Goal: Task Accomplishment & Management: Use online tool/utility

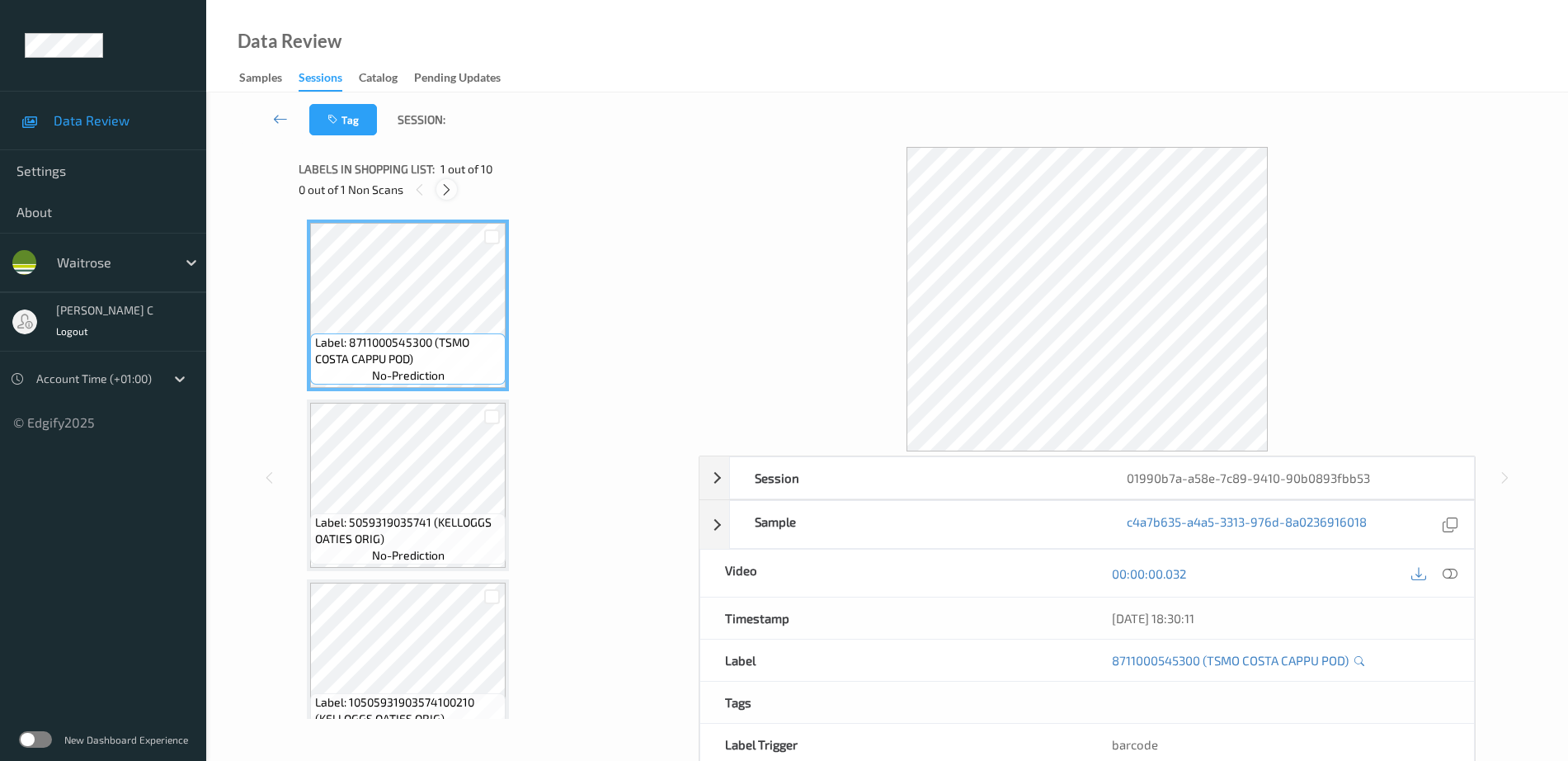
click at [449, 187] on icon at bounding box center [446, 190] width 14 height 15
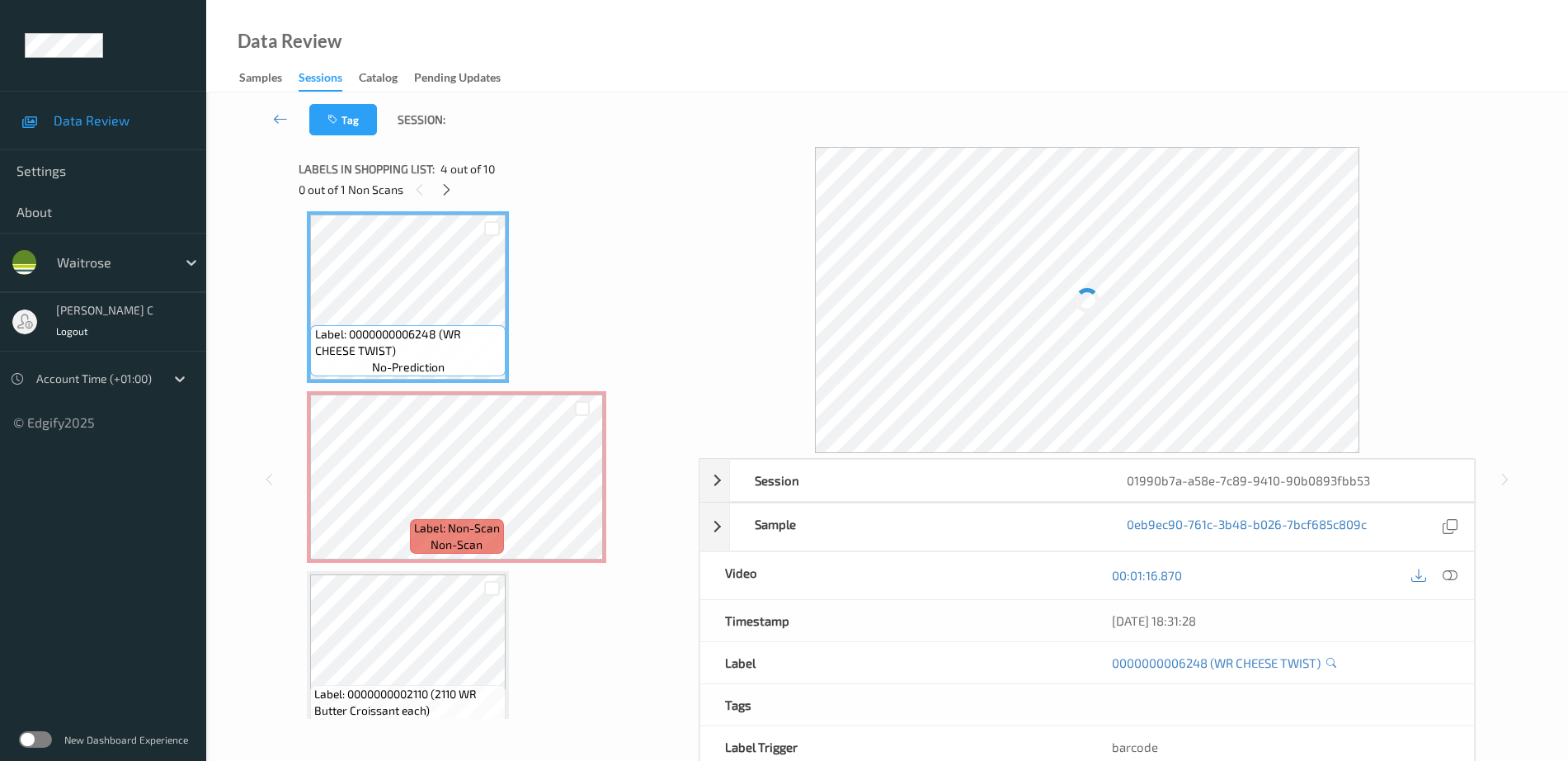
click at [410, 526] on div "Label: Non-Scan non-scan" at bounding box center [457, 536] width 94 height 35
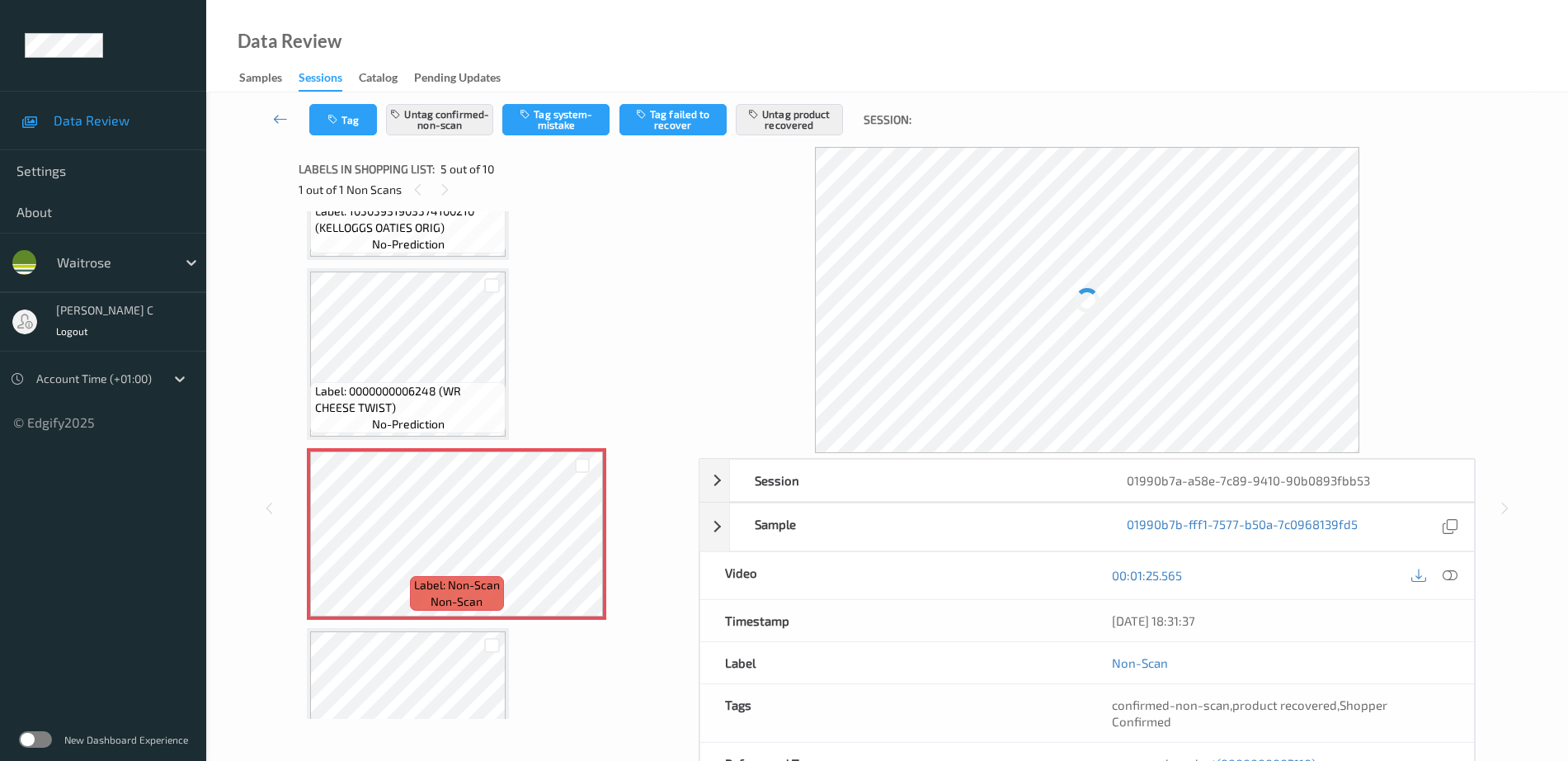
scroll to position [342, 0]
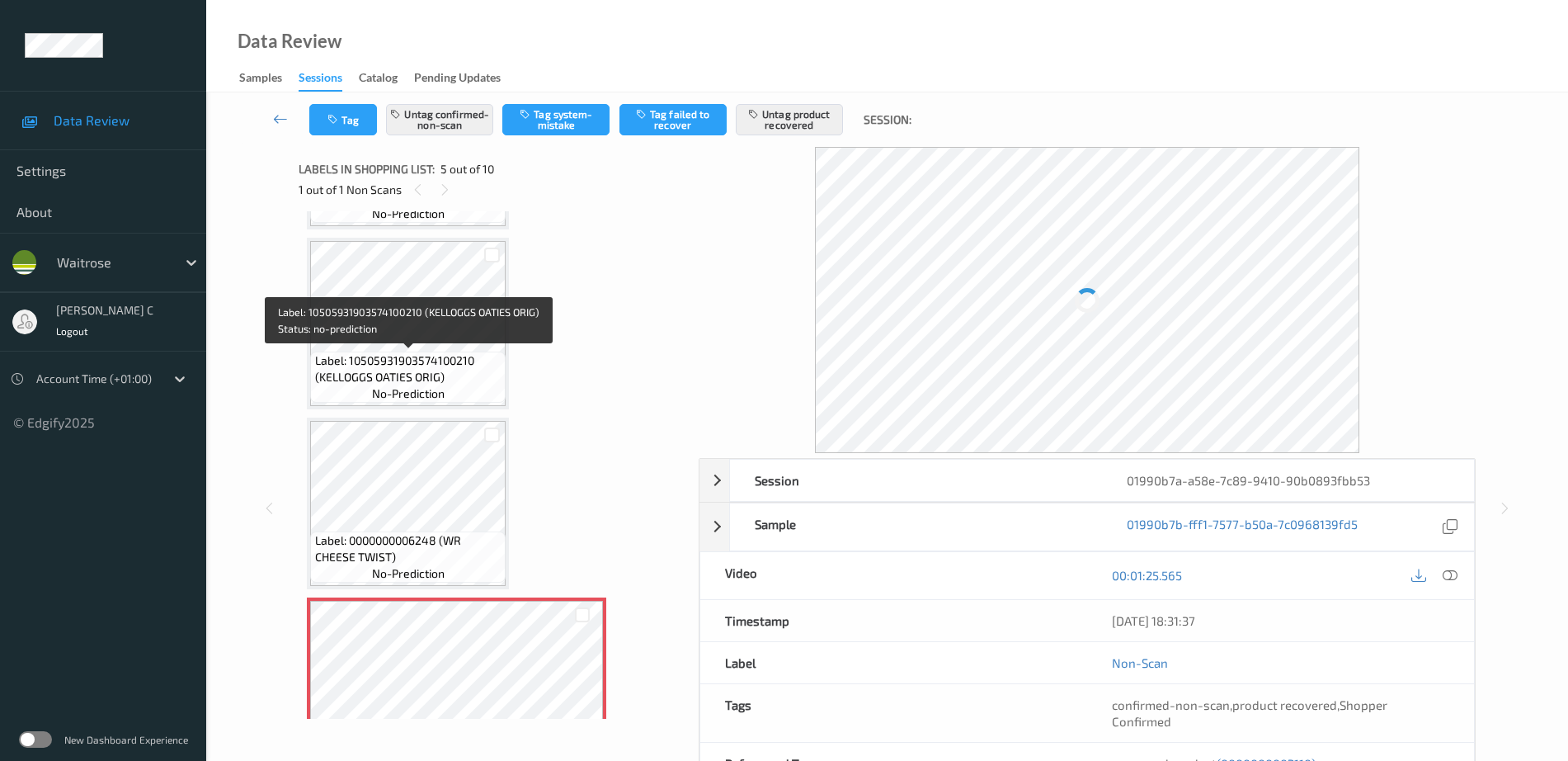
click at [442, 373] on span "Label: 10505931903574100210 (KELLOGGS OATIES ORIG)" at bounding box center [409, 368] width 187 height 33
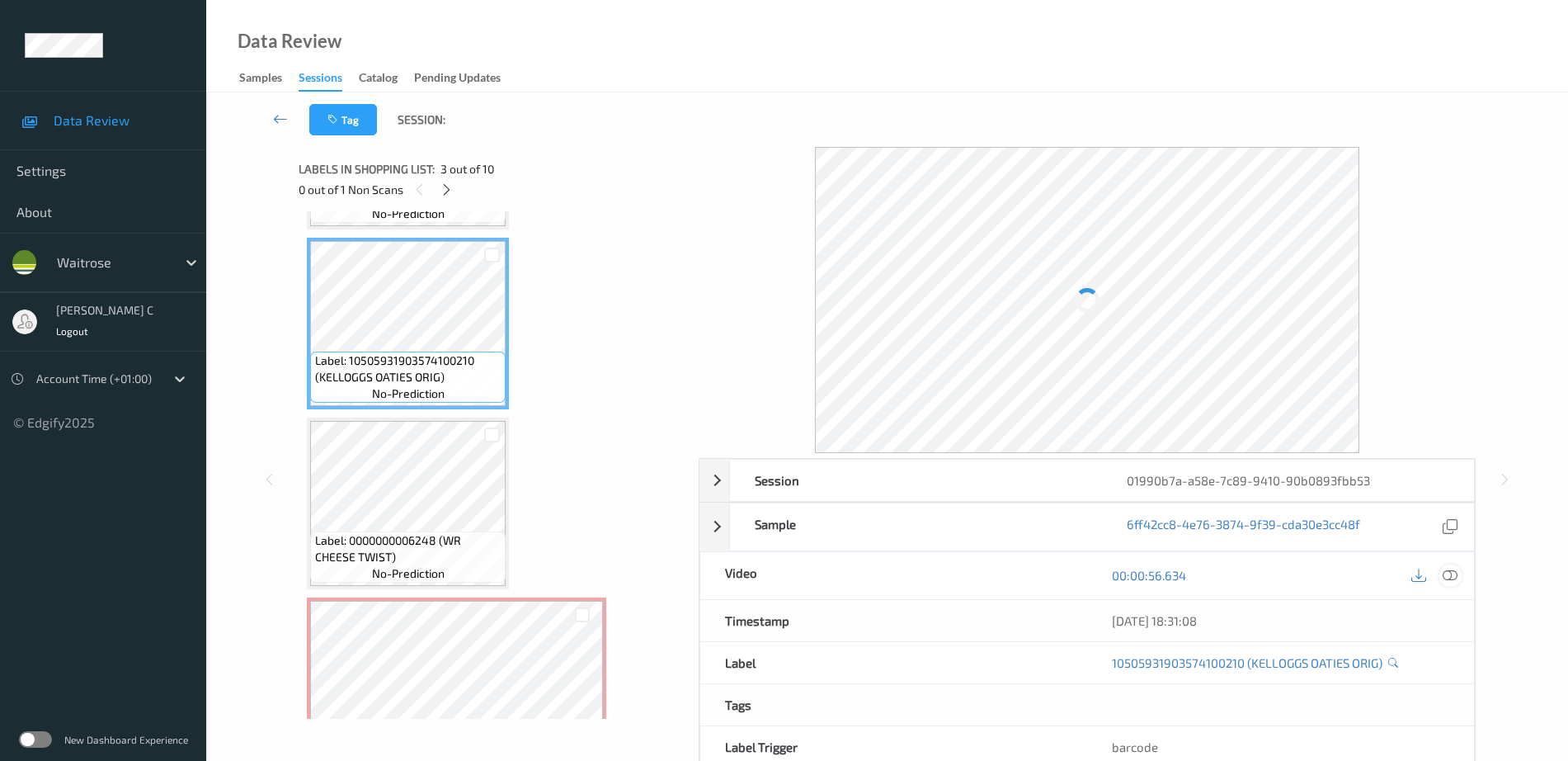
click at [1453, 582] on icon at bounding box center [1450, 575] width 15 height 15
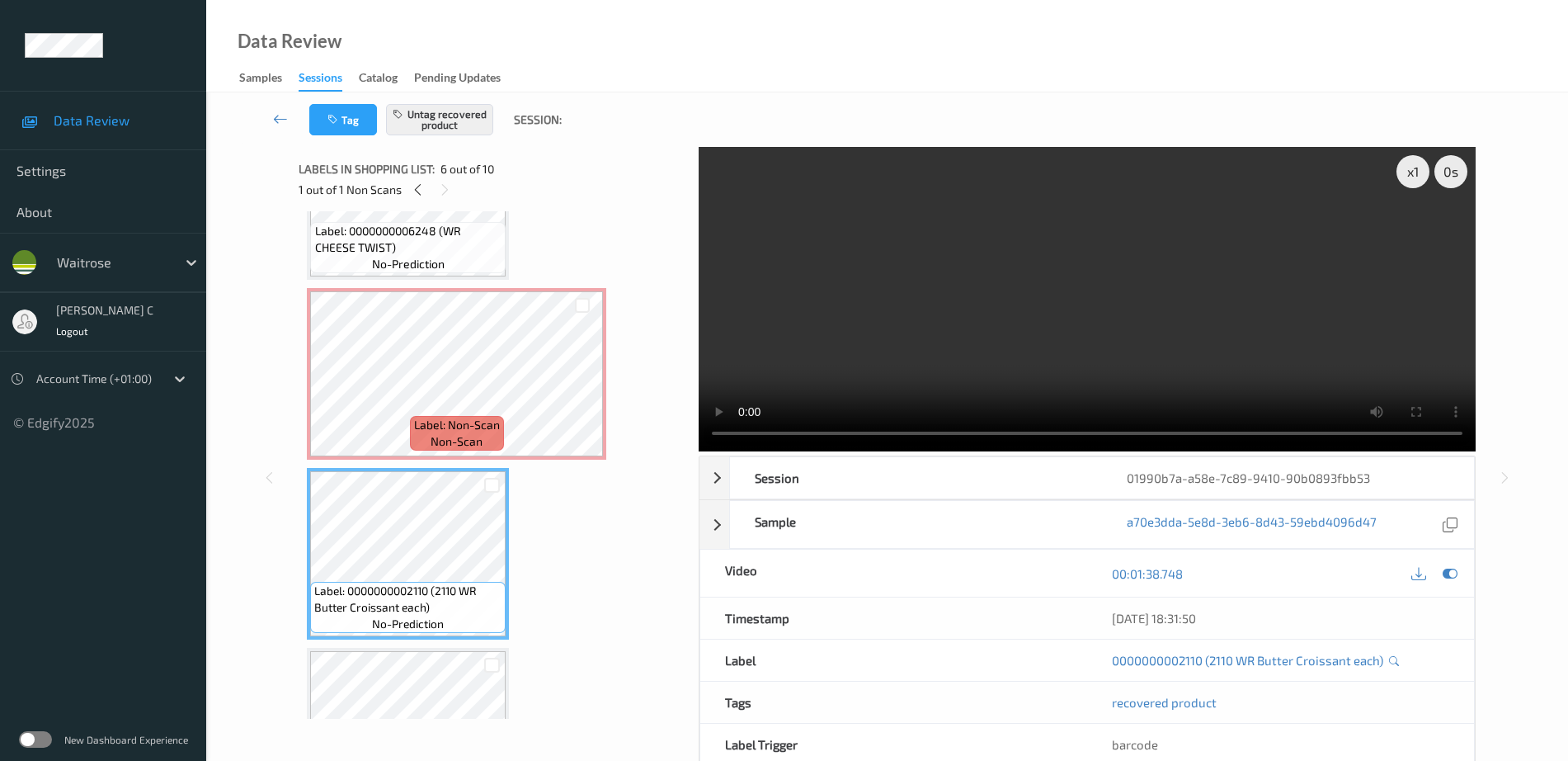
scroll to position [548, 0]
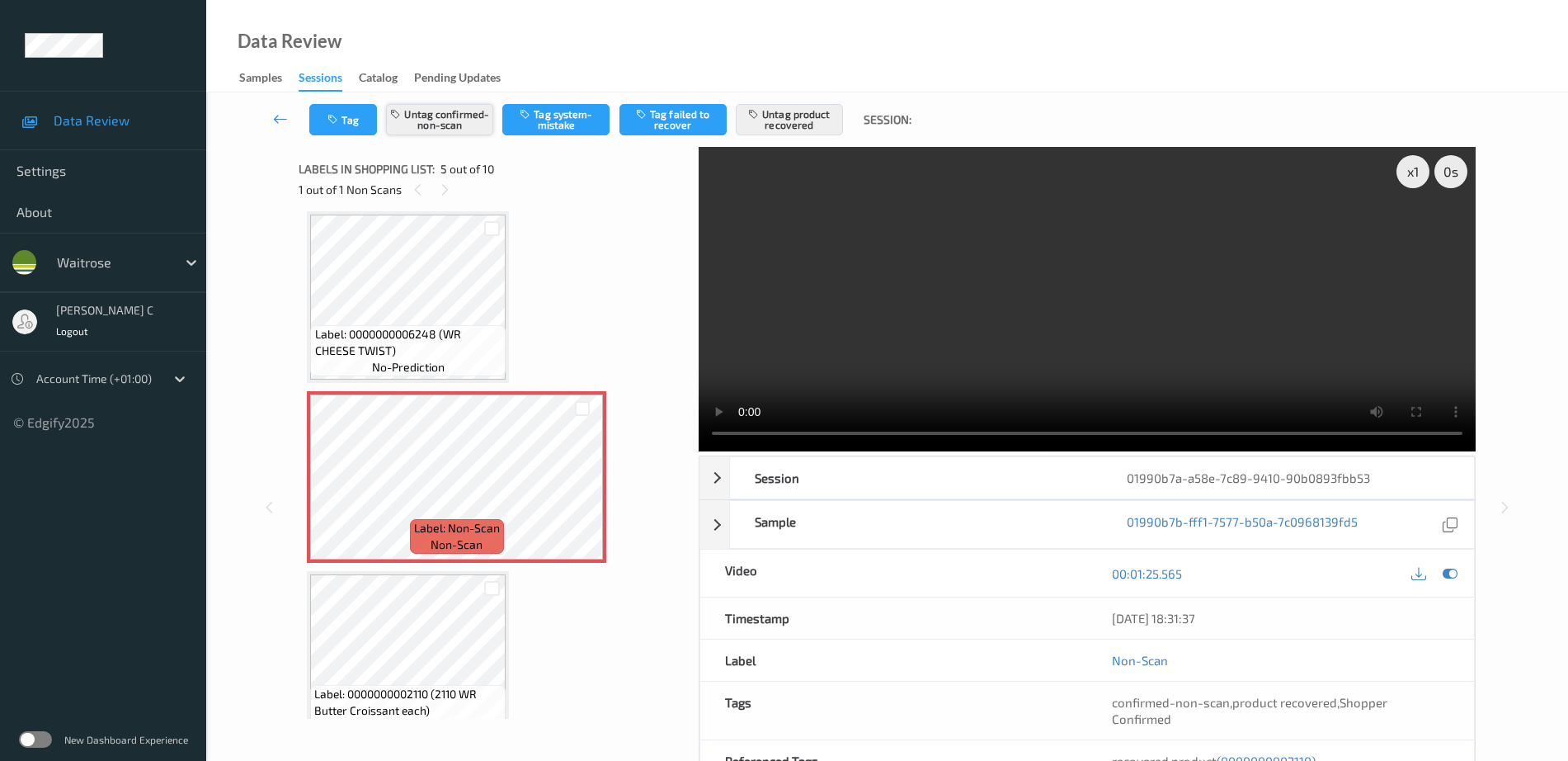
click at [489, 110] on button "Untag confirmed-non-scan" at bounding box center [440, 119] width 107 height 31
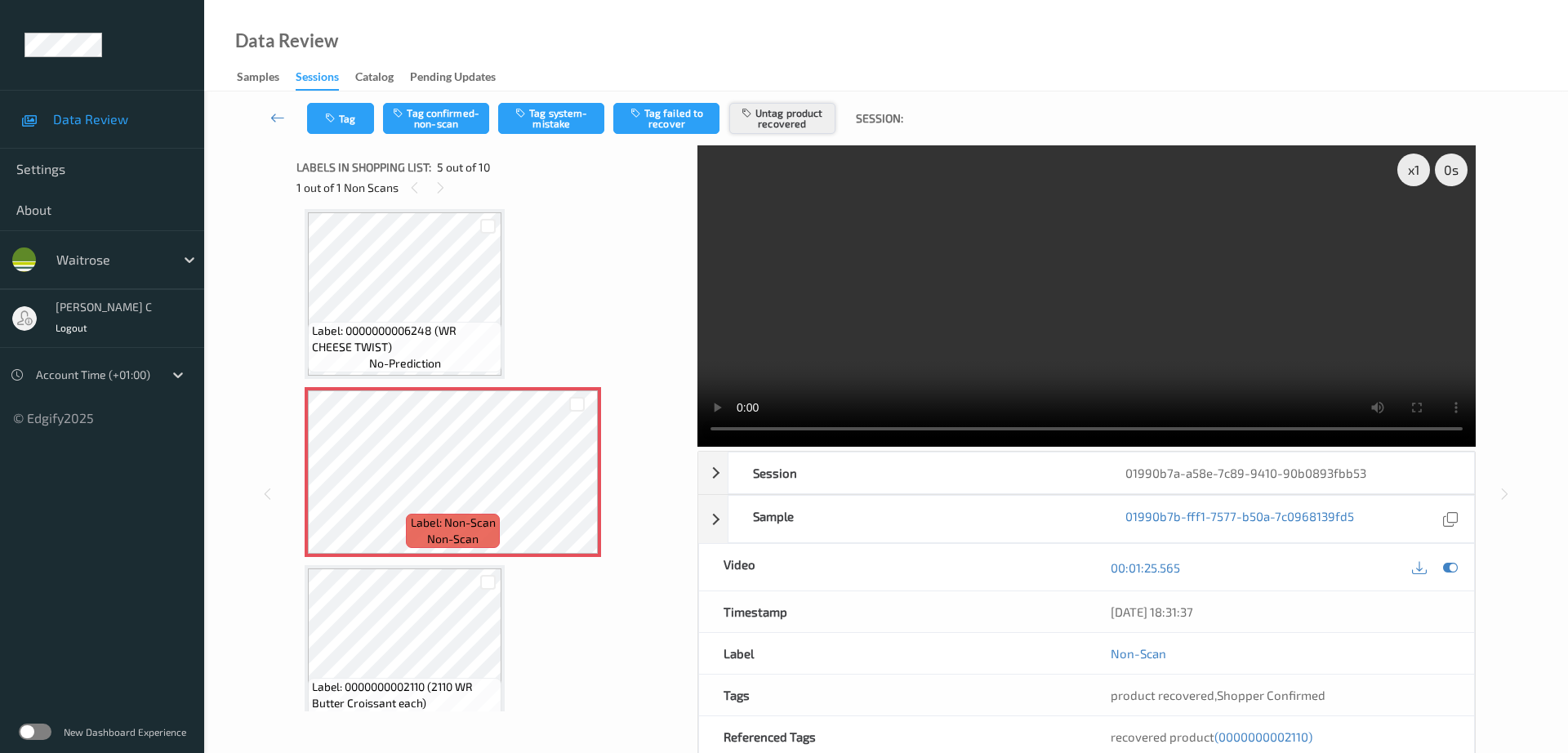
click at [783, 128] on button "Untag product recovered" at bounding box center [782, 117] width 106 height 31
click at [576, 106] on button "Tag system-mistake" at bounding box center [551, 117] width 106 height 31
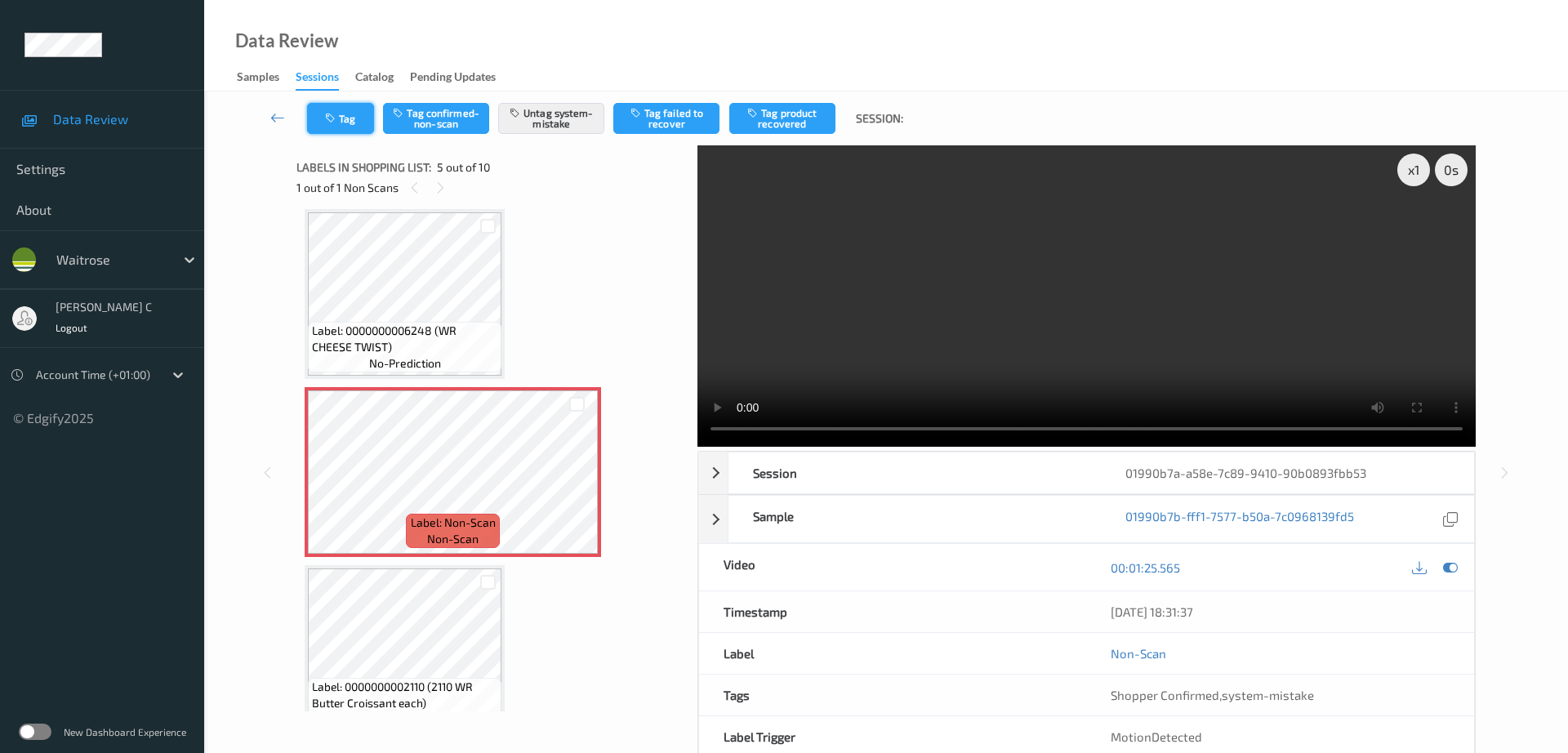
click at [337, 130] on button "Tag" at bounding box center [340, 117] width 67 height 31
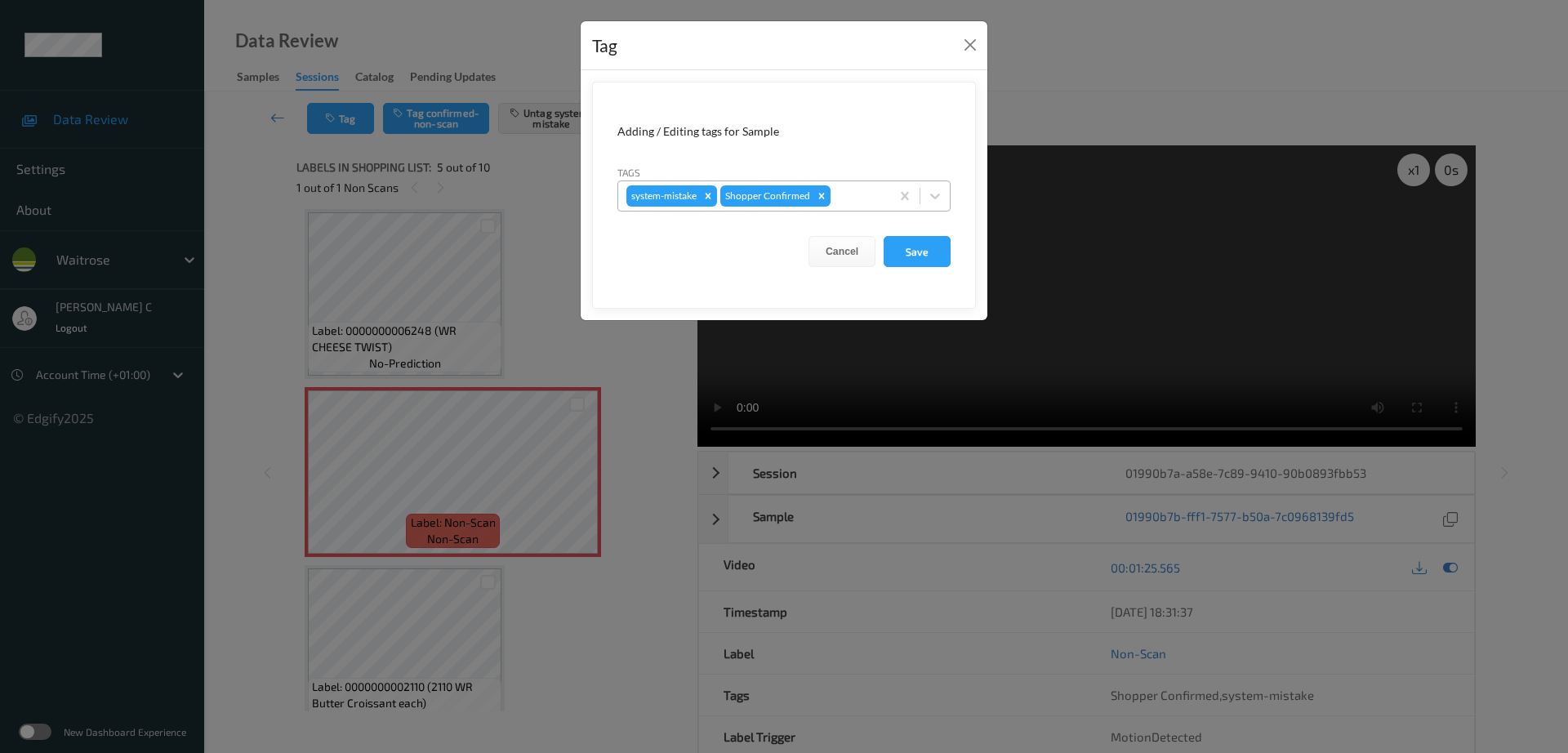
click at [858, 203] on div at bounding box center [858, 196] width 48 height 20
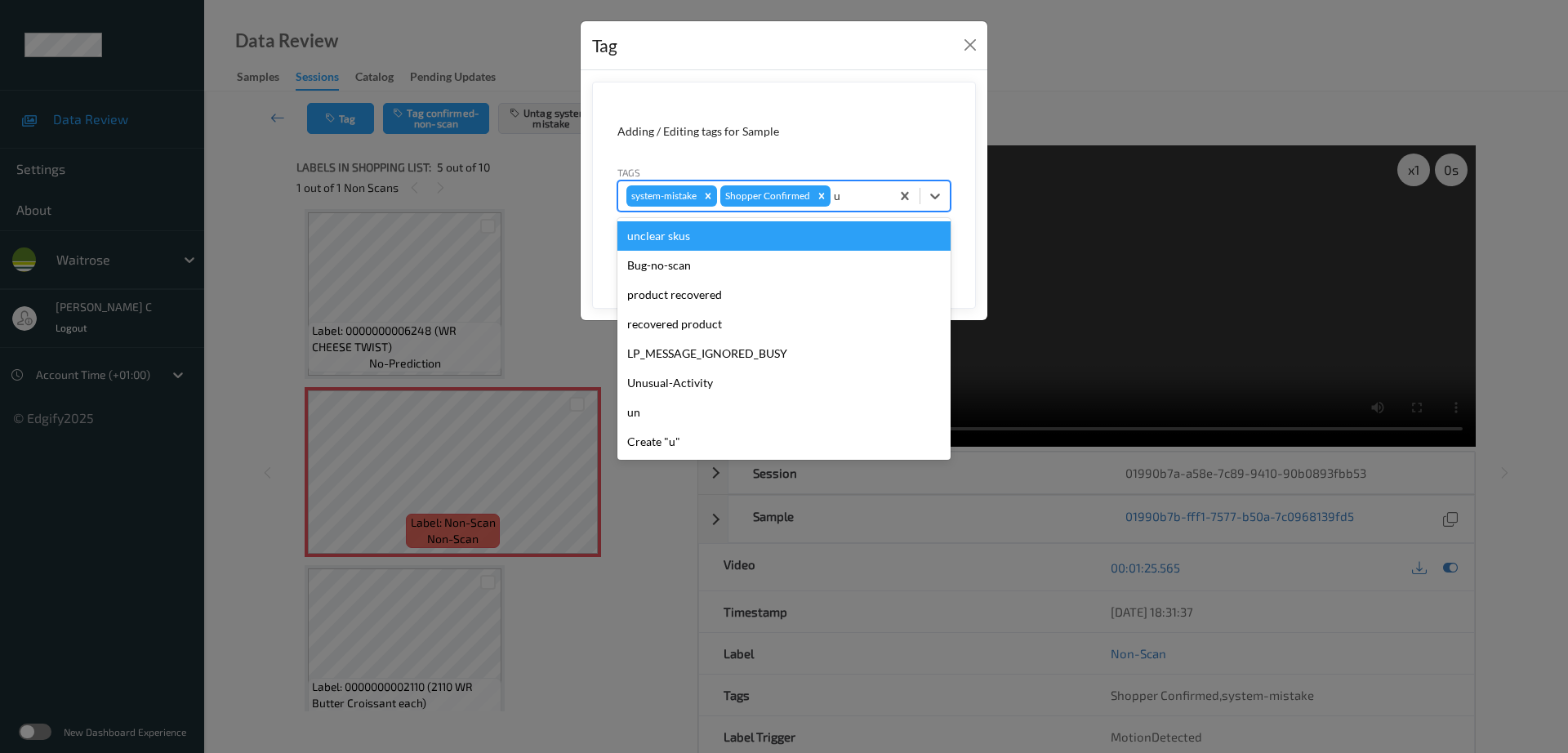
type input "un"
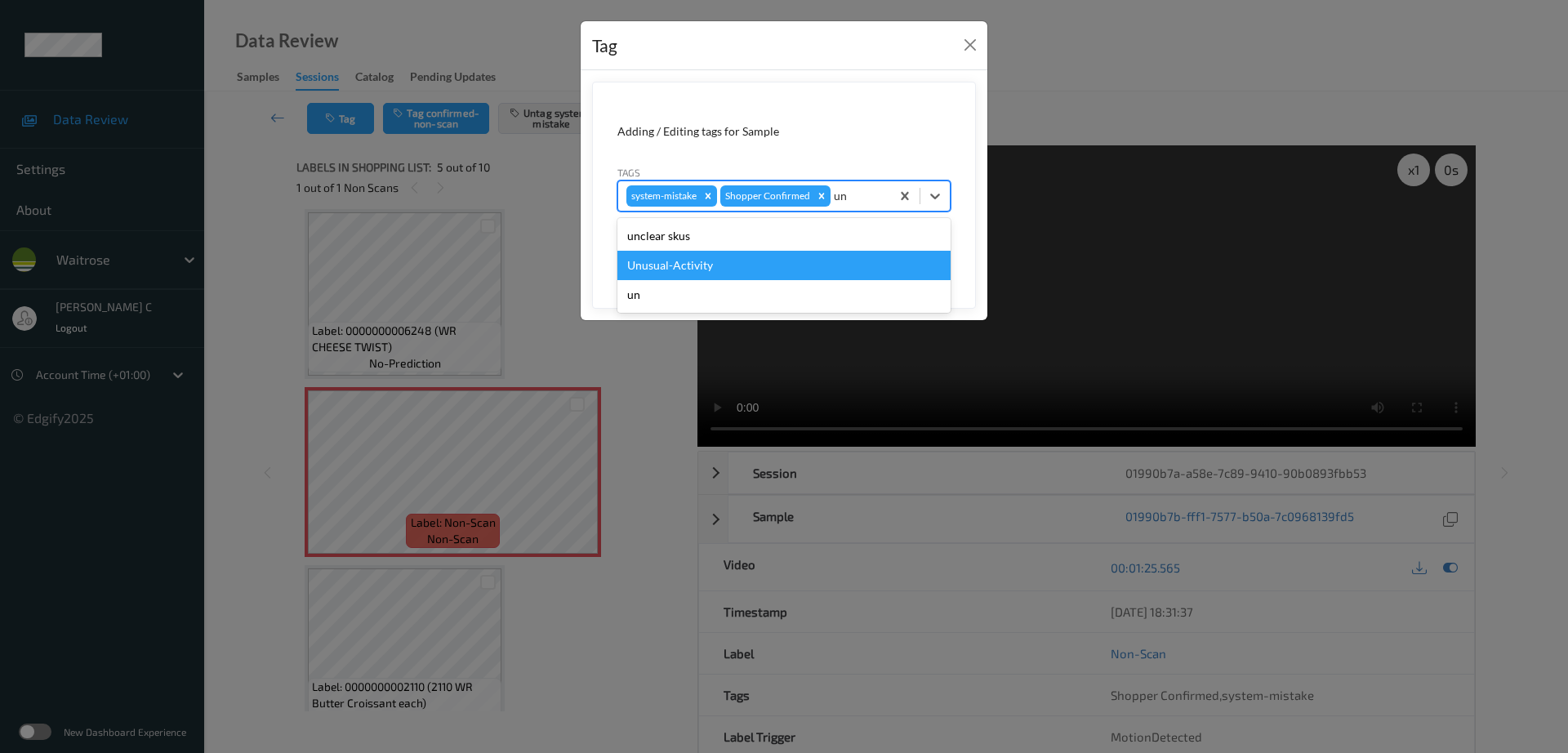
click at [721, 257] on div "Unusual-Activity" at bounding box center [783, 266] width 333 height 30
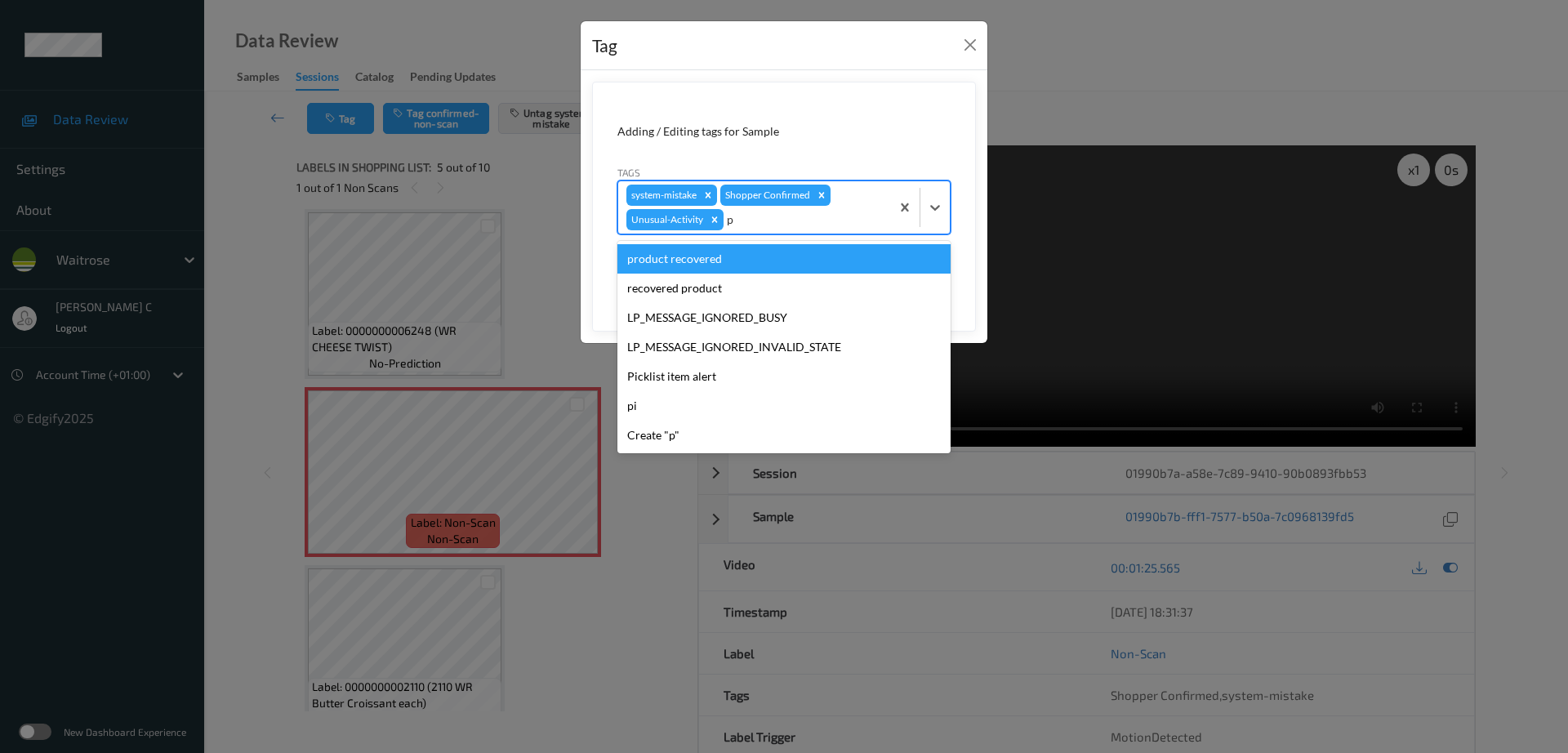
type input "pi"
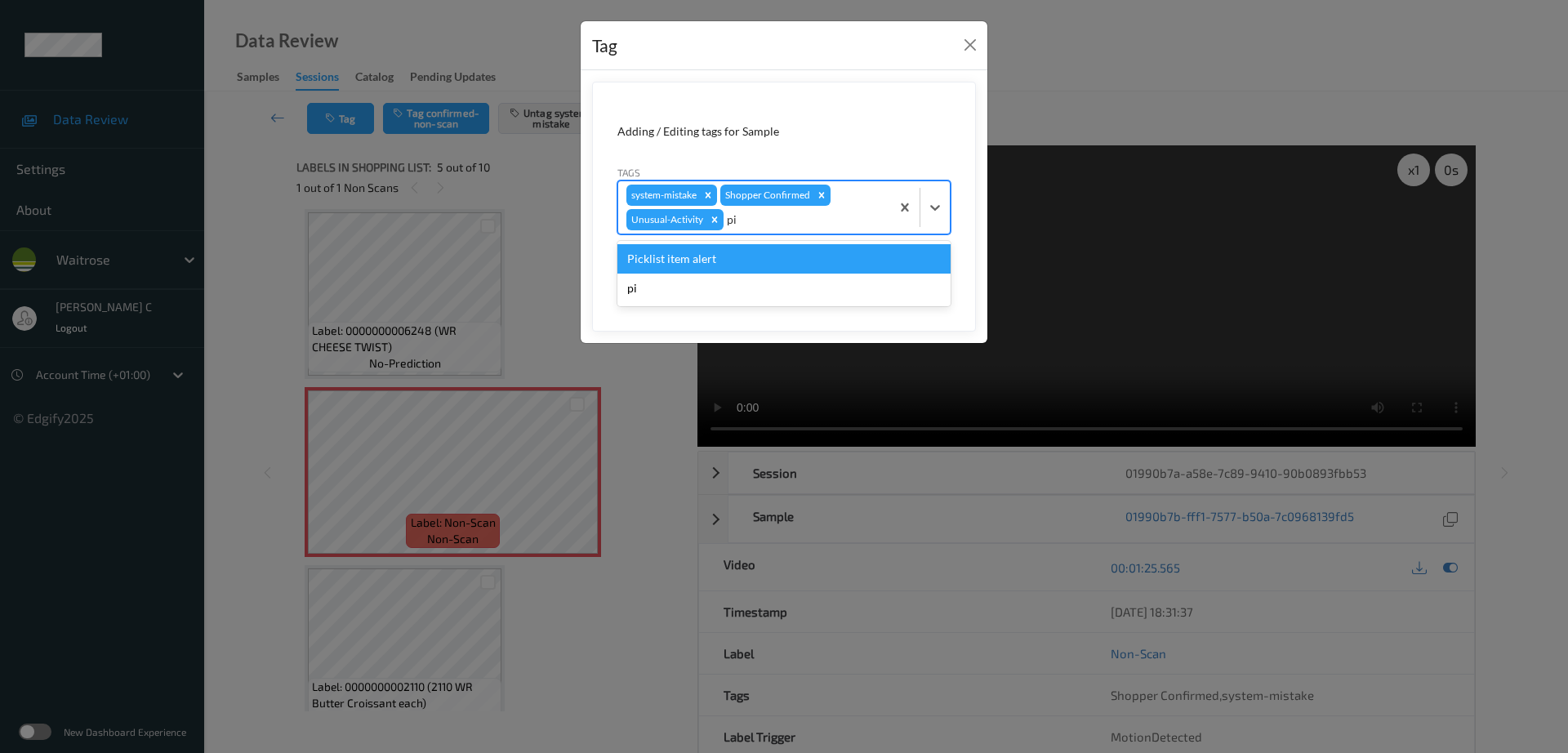
click at [721, 257] on div "Picklist item alert" at bounding box center [783, 259] width 333 height 30
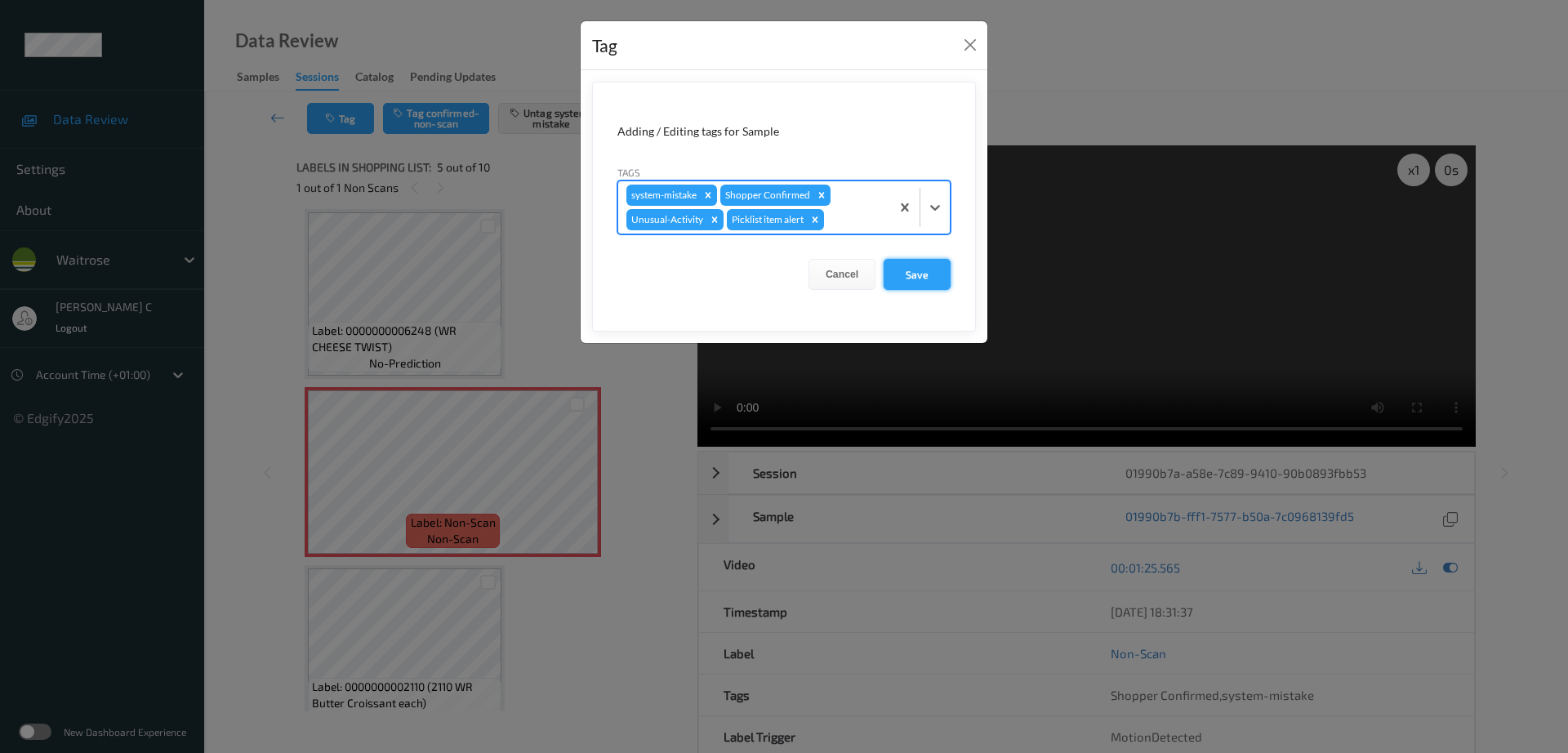
click at [928, 273] on button "Save" at bounding box center [917, 274] width 67 height 31
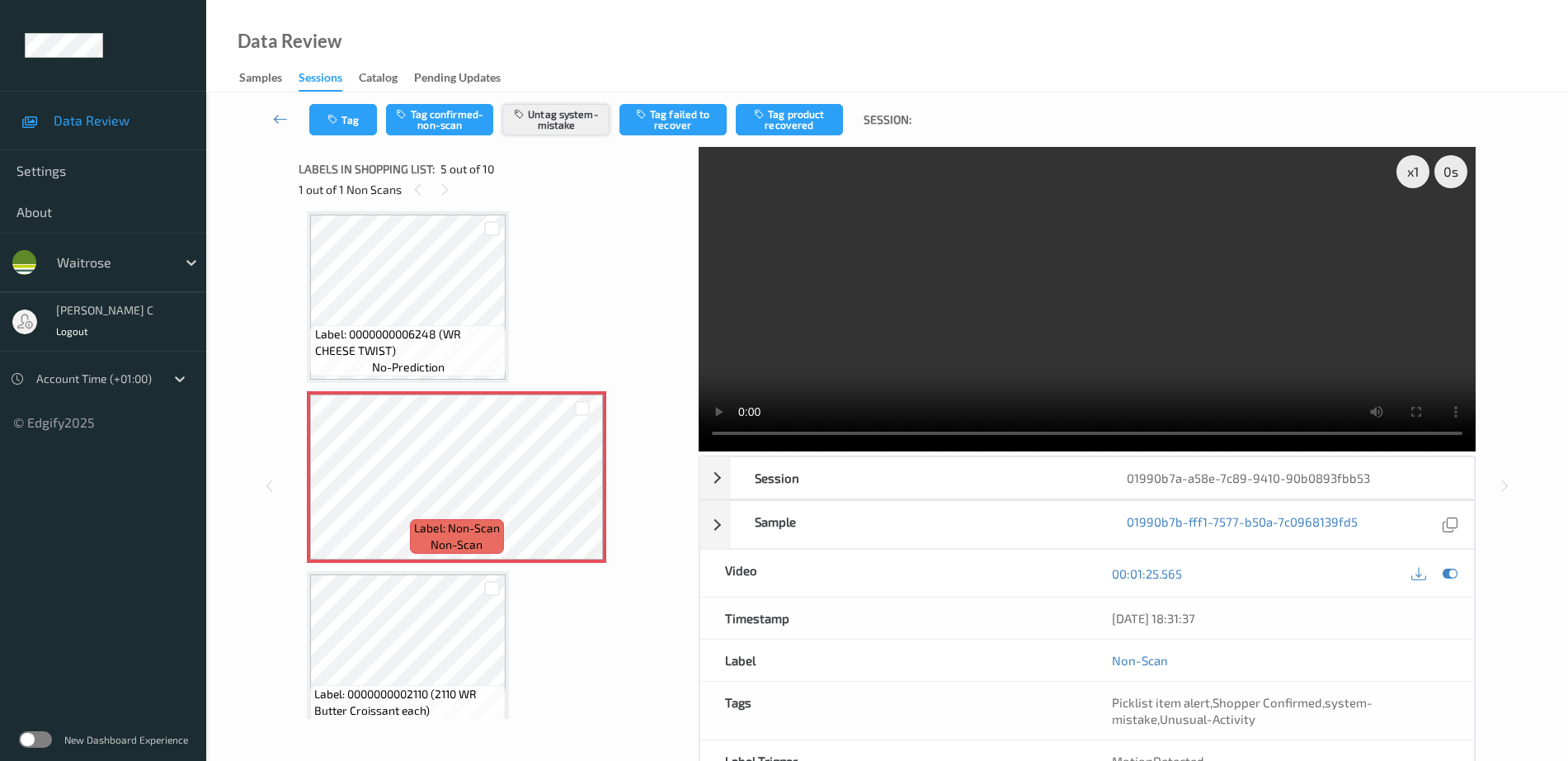
click at [542, 124] on button "Untag system-mistake" at bounding box center [556, 119] width 107 height 31
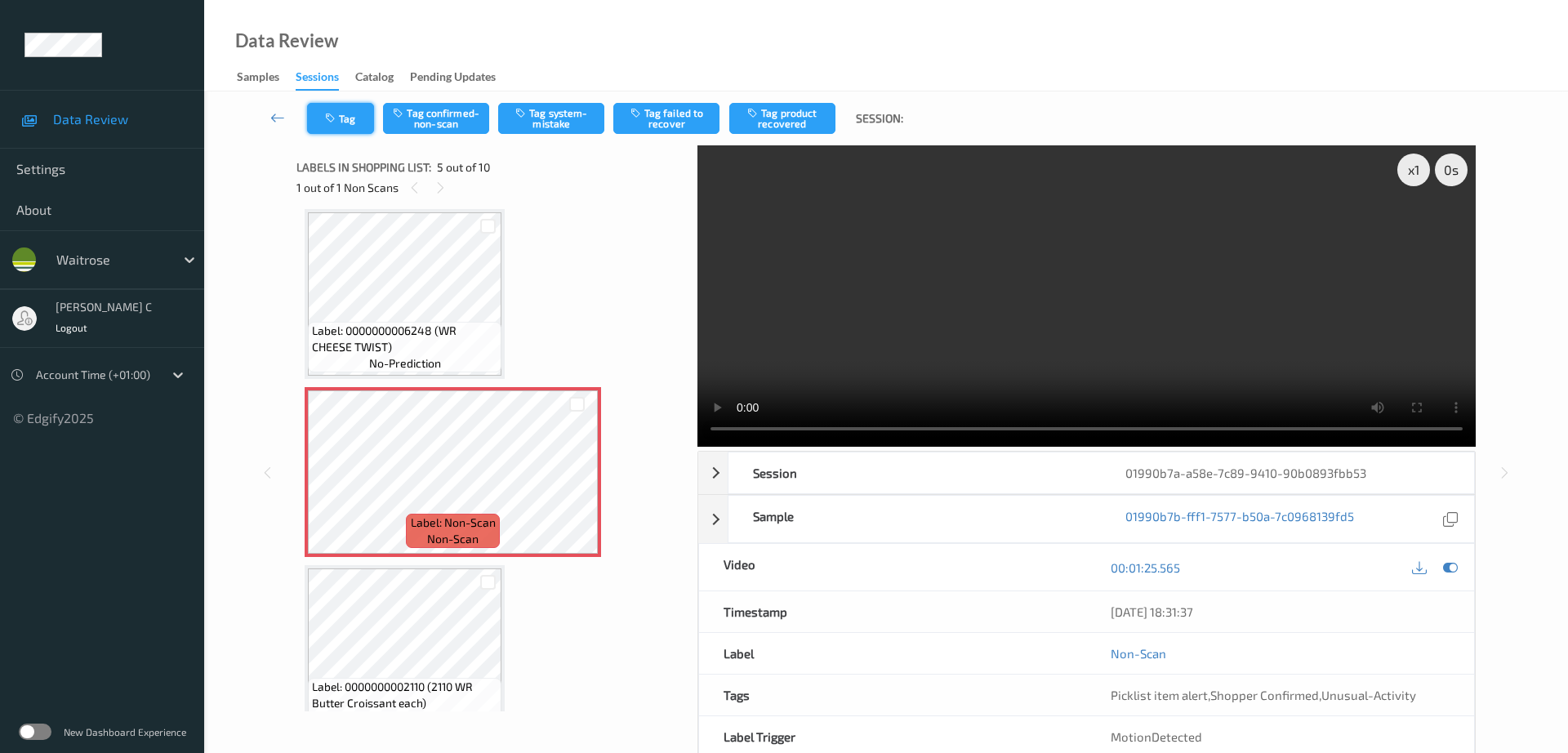
click at [354, 127] on button "Tag" at bounding box center [340, 117] width 67 height 31
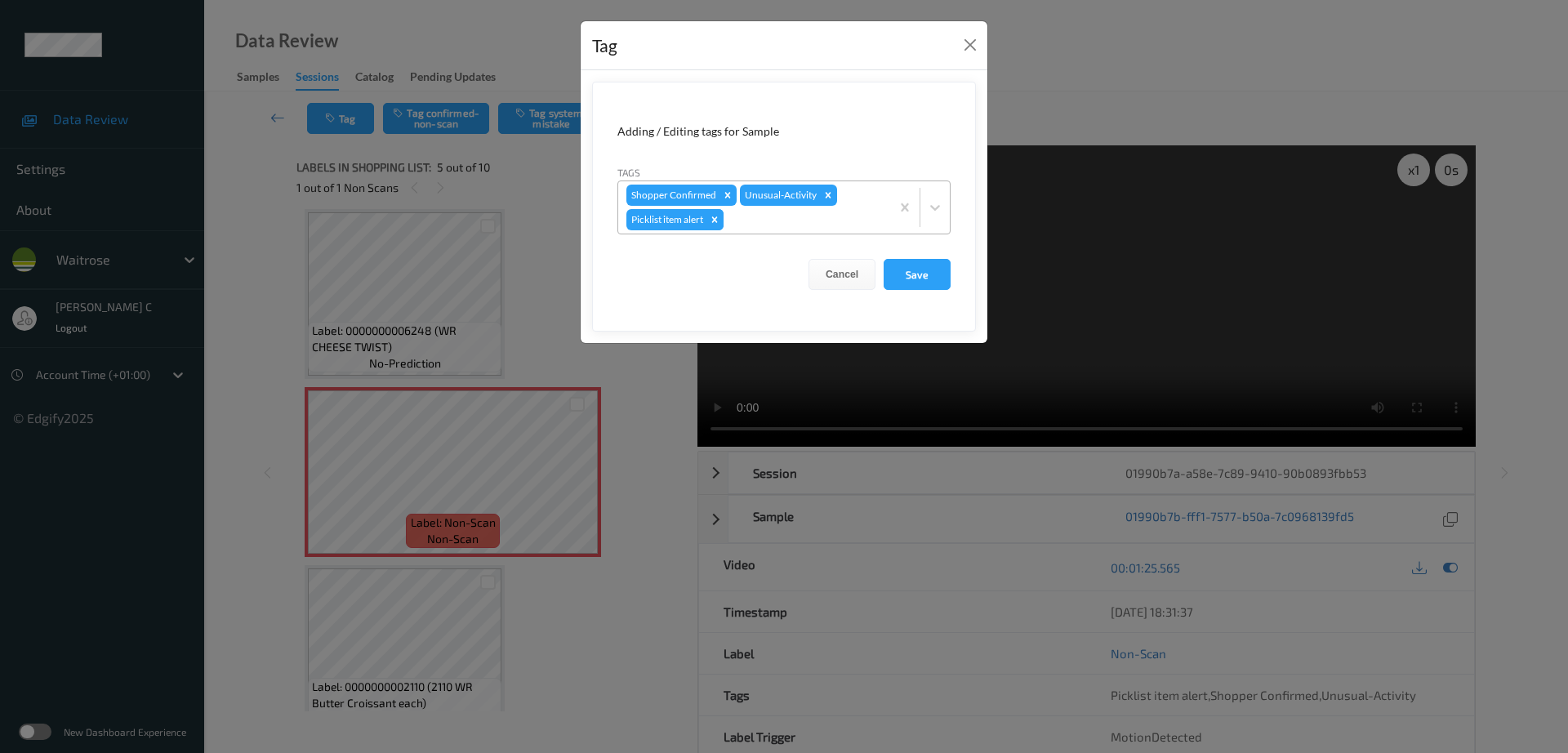
click at [720, 215] on icon "Remove Picklist item alert" at bounding box center [714, 220] width 11 height 11
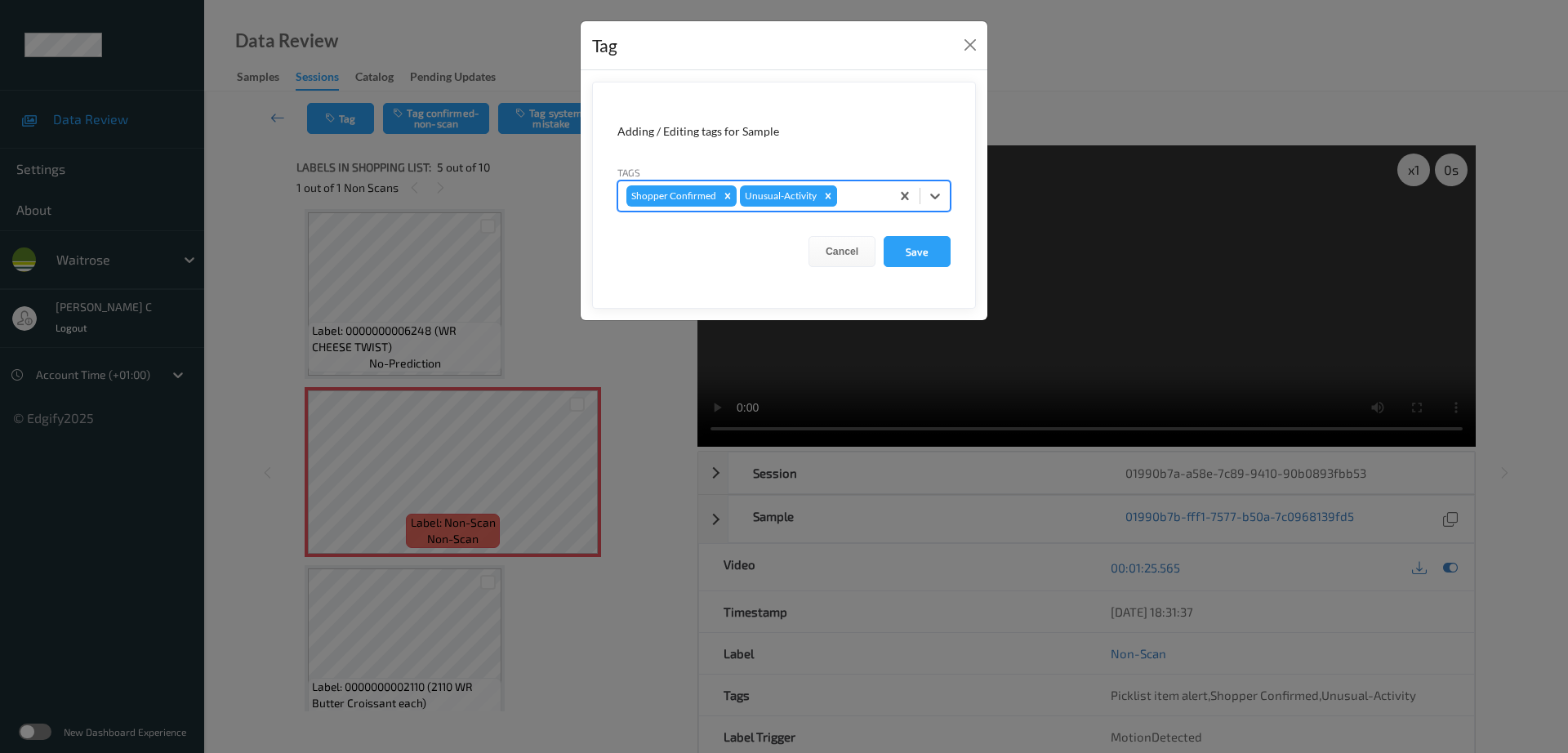
click at [826, 197] on icon "Remove Unusual-Activity" at bounding box center [829, 196] width 6 height 6
click at [927, 245] on button "Save" at bounding box center [917, 251] width 67 height 31
click at [937, 253] on button "Save" at bounding box center [917, 251] width 67 height 31
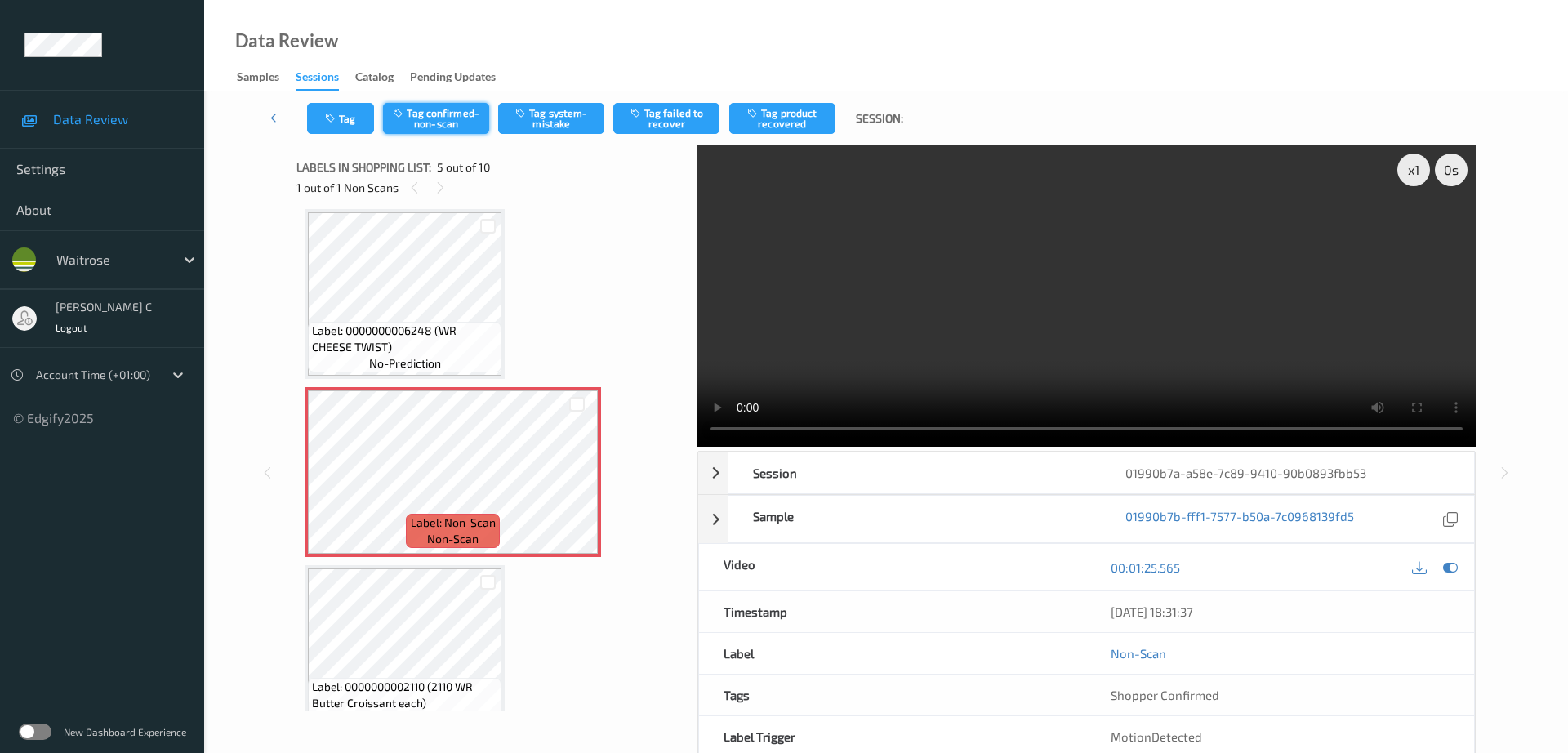
click at [440, 132] on button "Tag confirmed-non-scan" at bounding box center [436, 117] width 106 height 31
click at [799, 124] on button "Tag product recovered" at bounding box center [782, 117] width 106 height 31
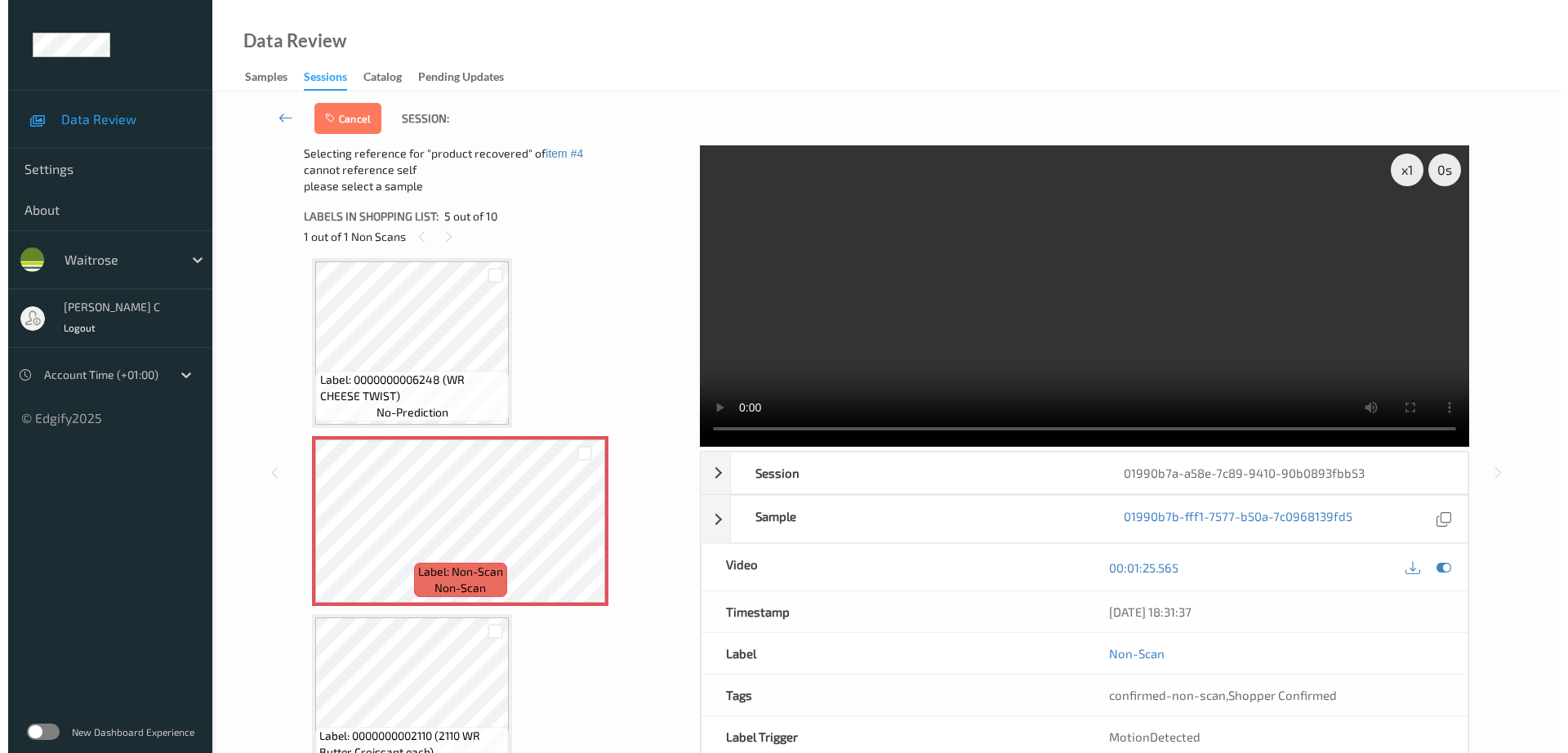
scroll to position [848, 0]
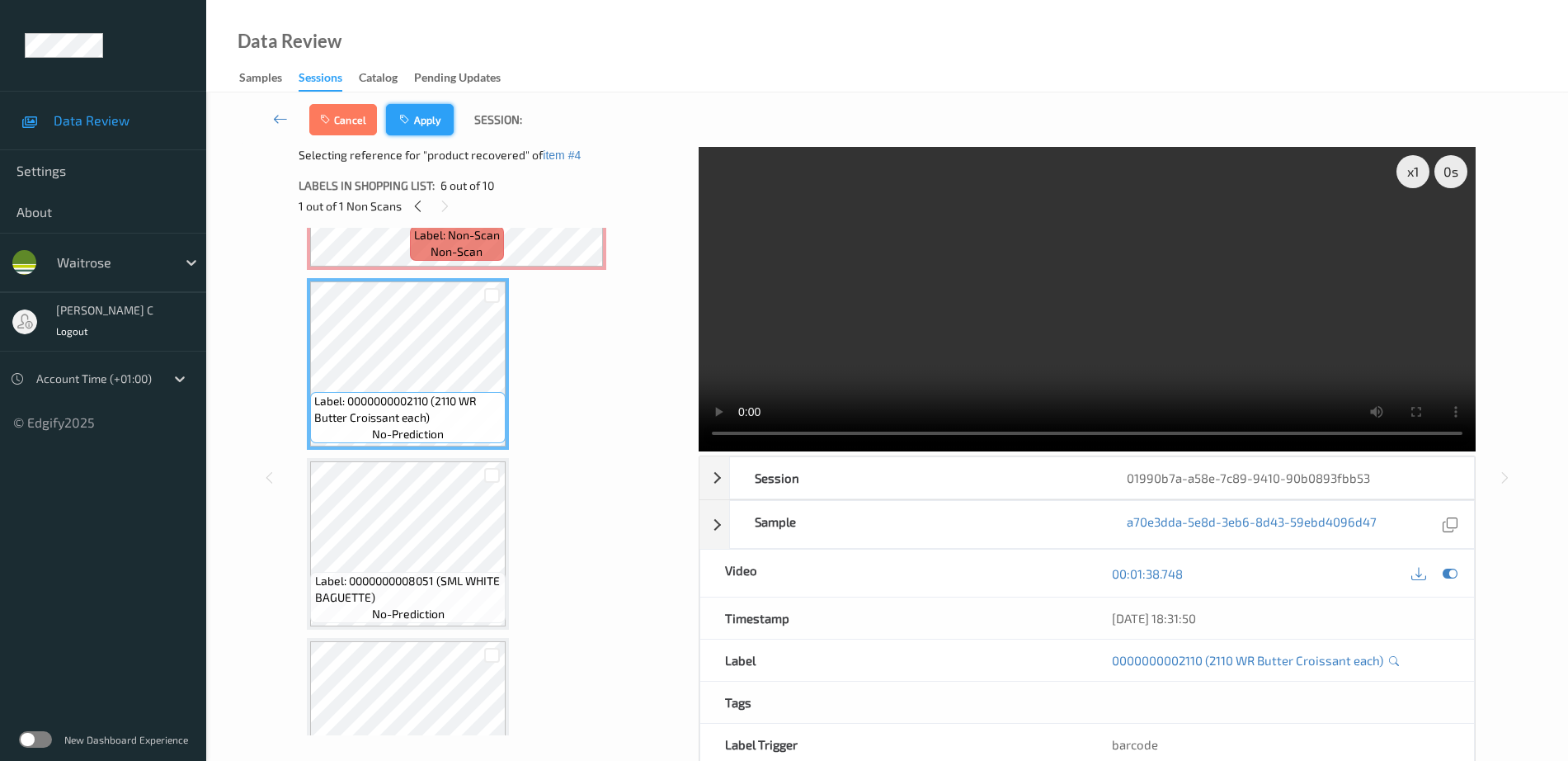
click at [442, 120] on button "Apply" at bounding box center [420, 119] width 68 height 31
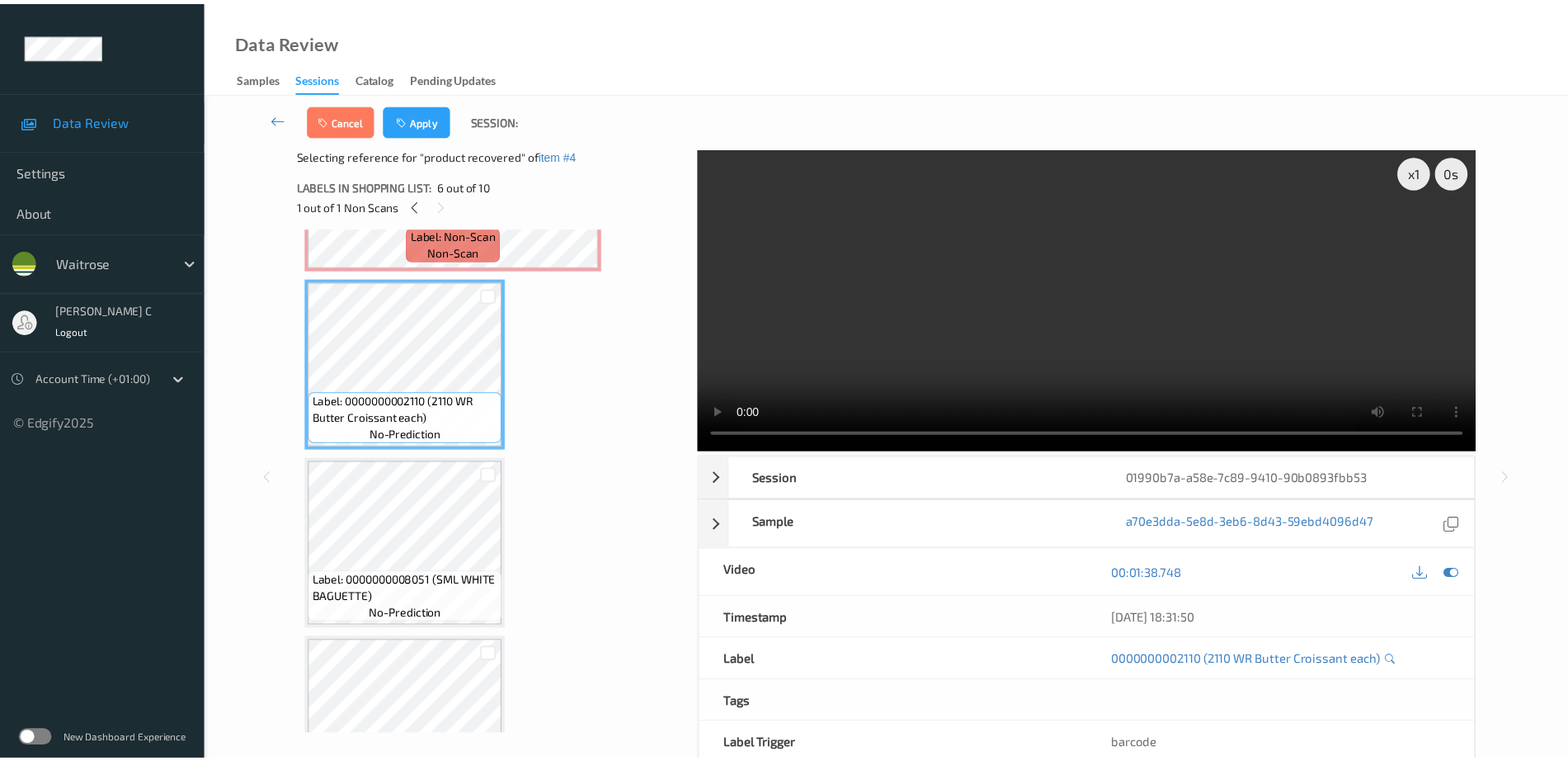
scroll to position [548, 0]
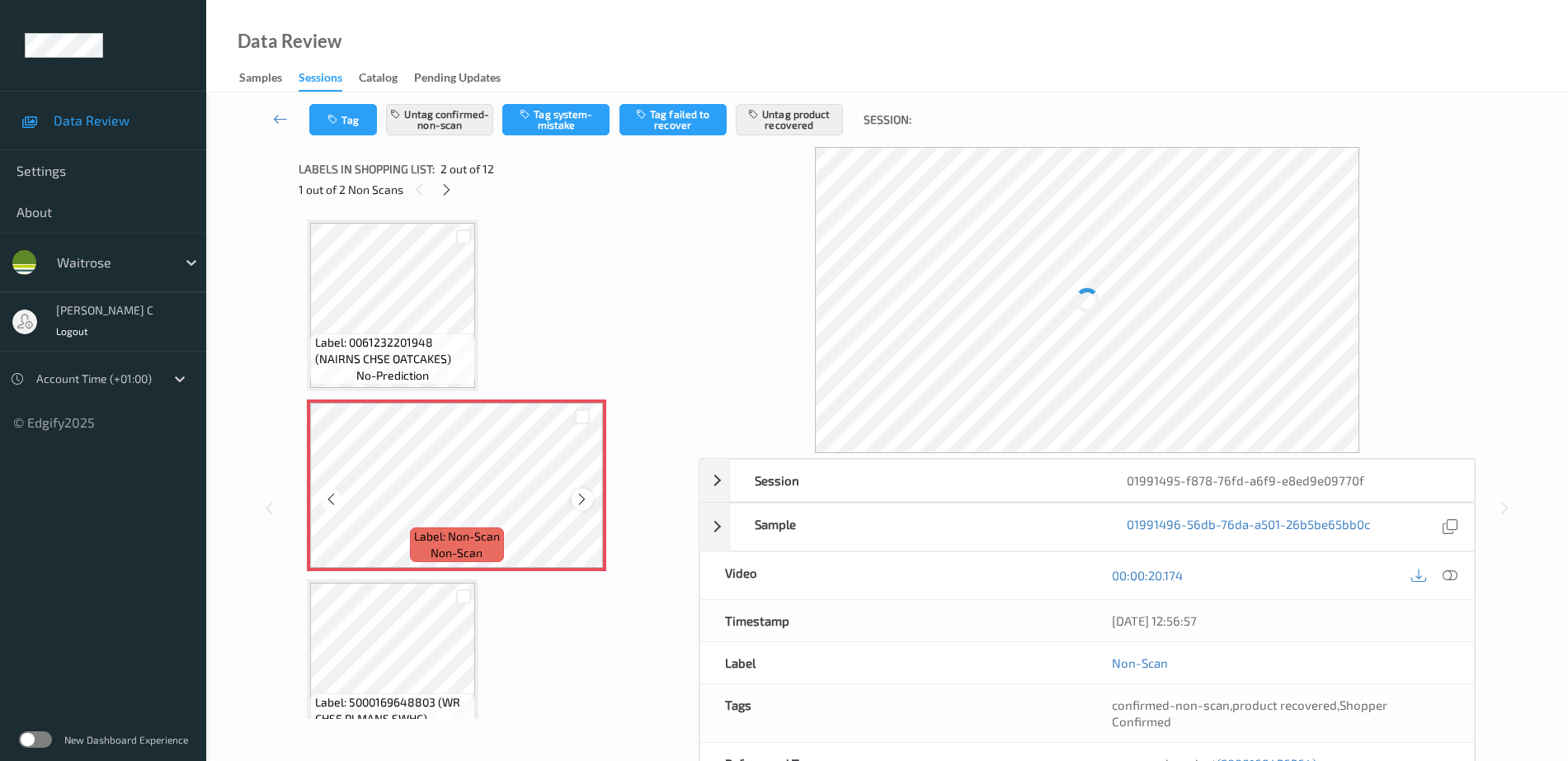
click at [580, 492] on icon at bounding box center [582, 499] width 14 height 15
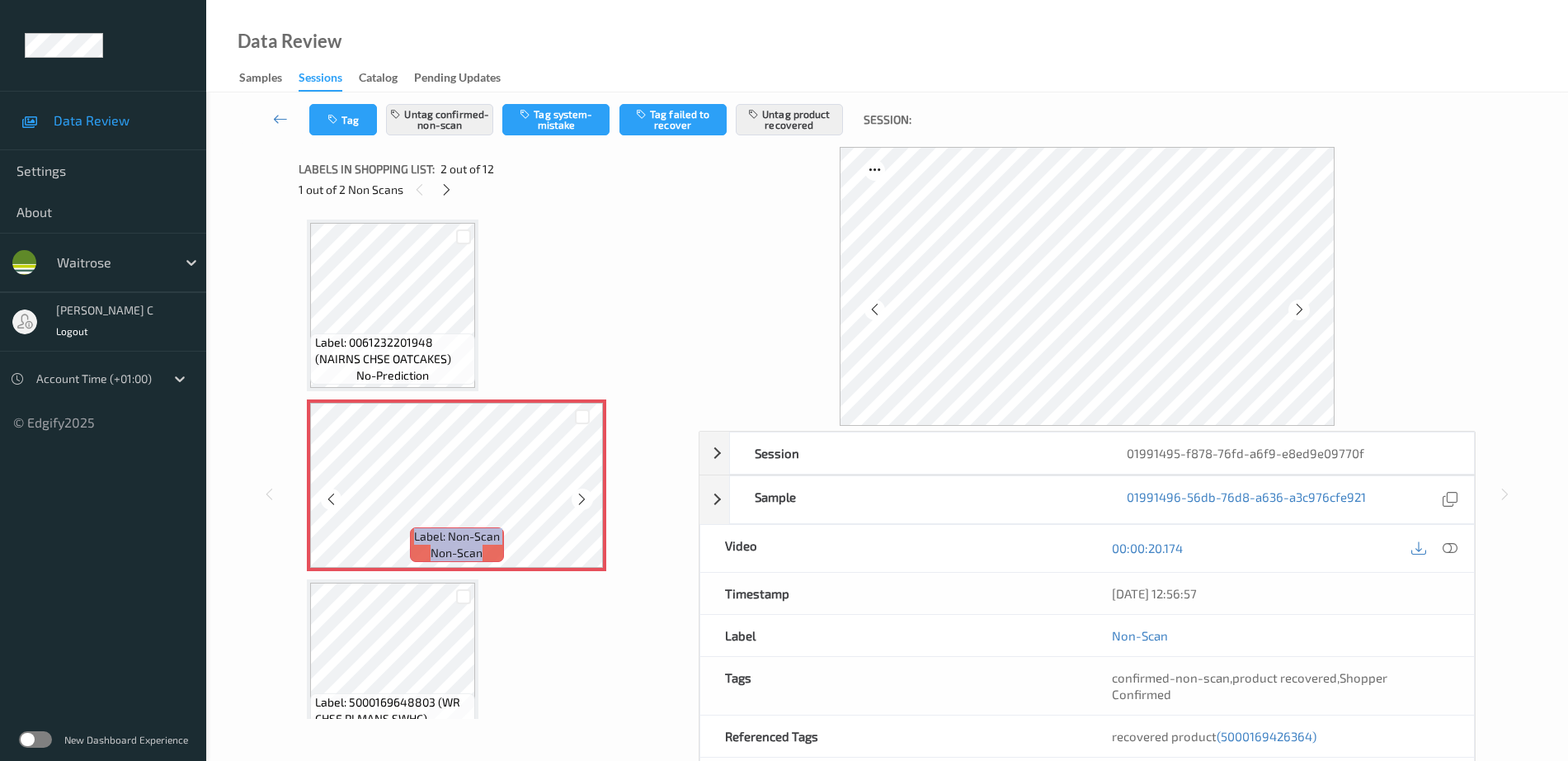
click at [580, 492] on icon at bounding box center [582, 499] width 14 height 15
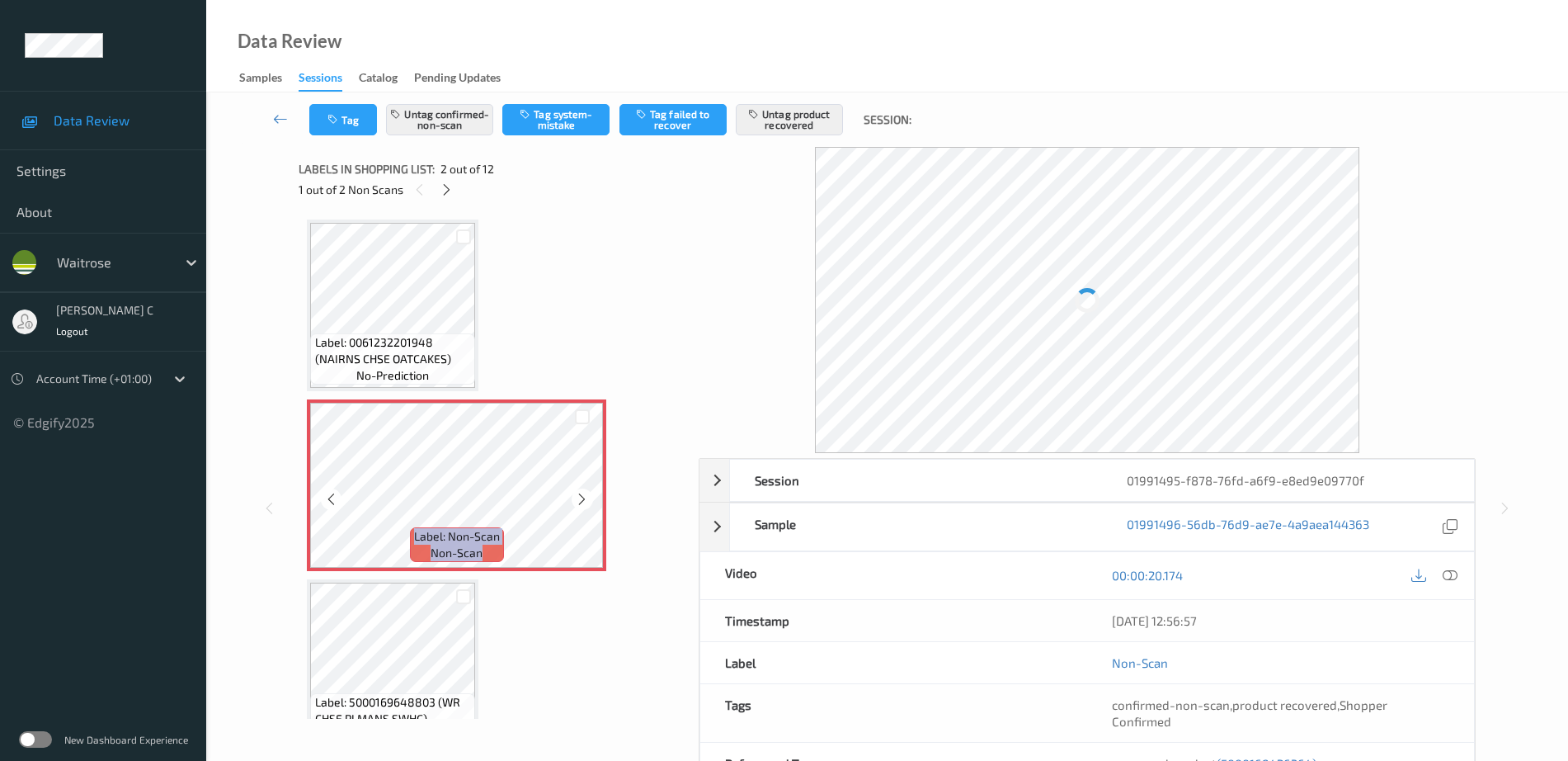
click at [580, 492] on icon at bounding box center [582, 499] width 14 height 15
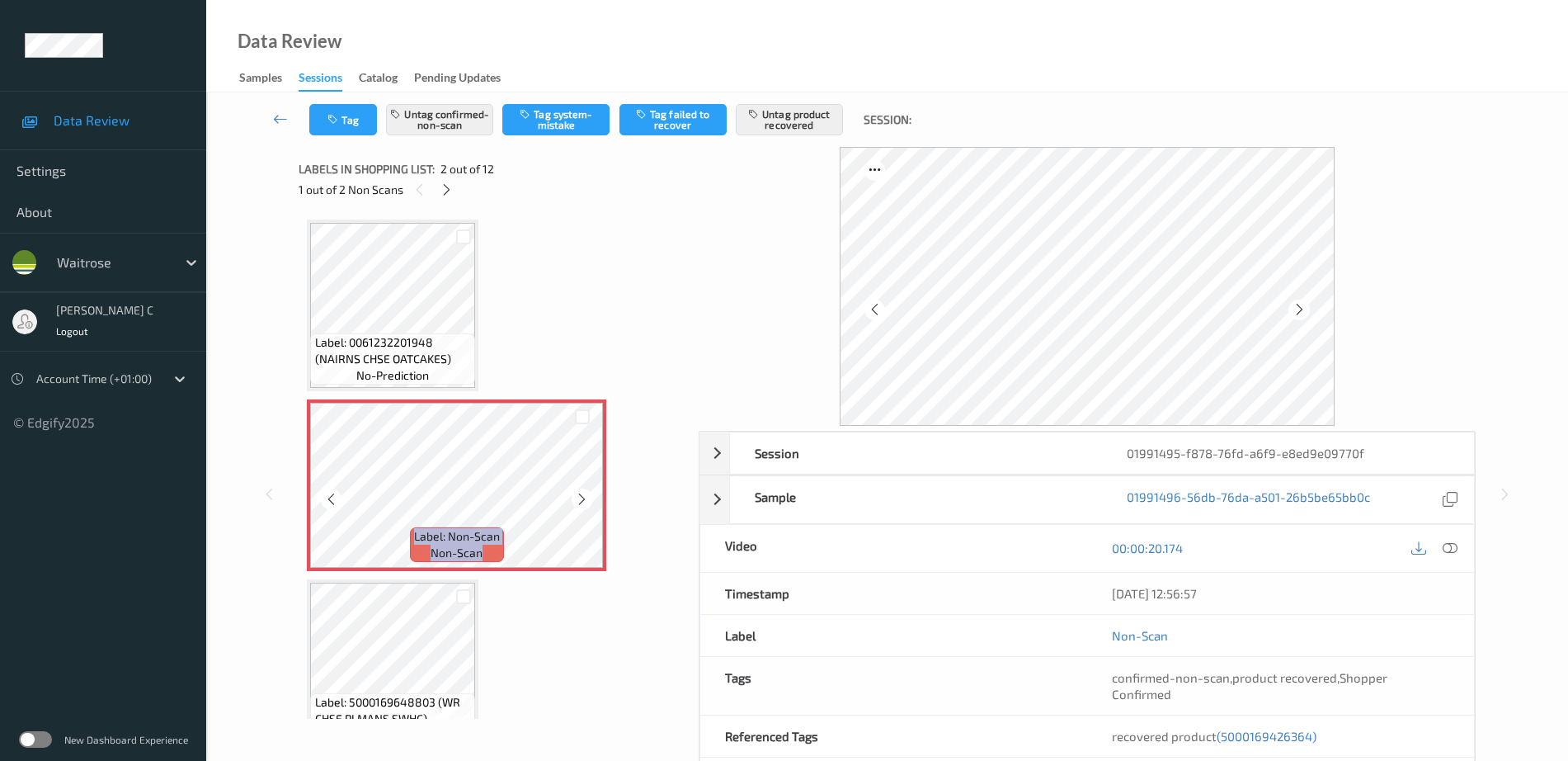
click at [580, 492] on icon at bounding box center [582, 499] width 14 height 15
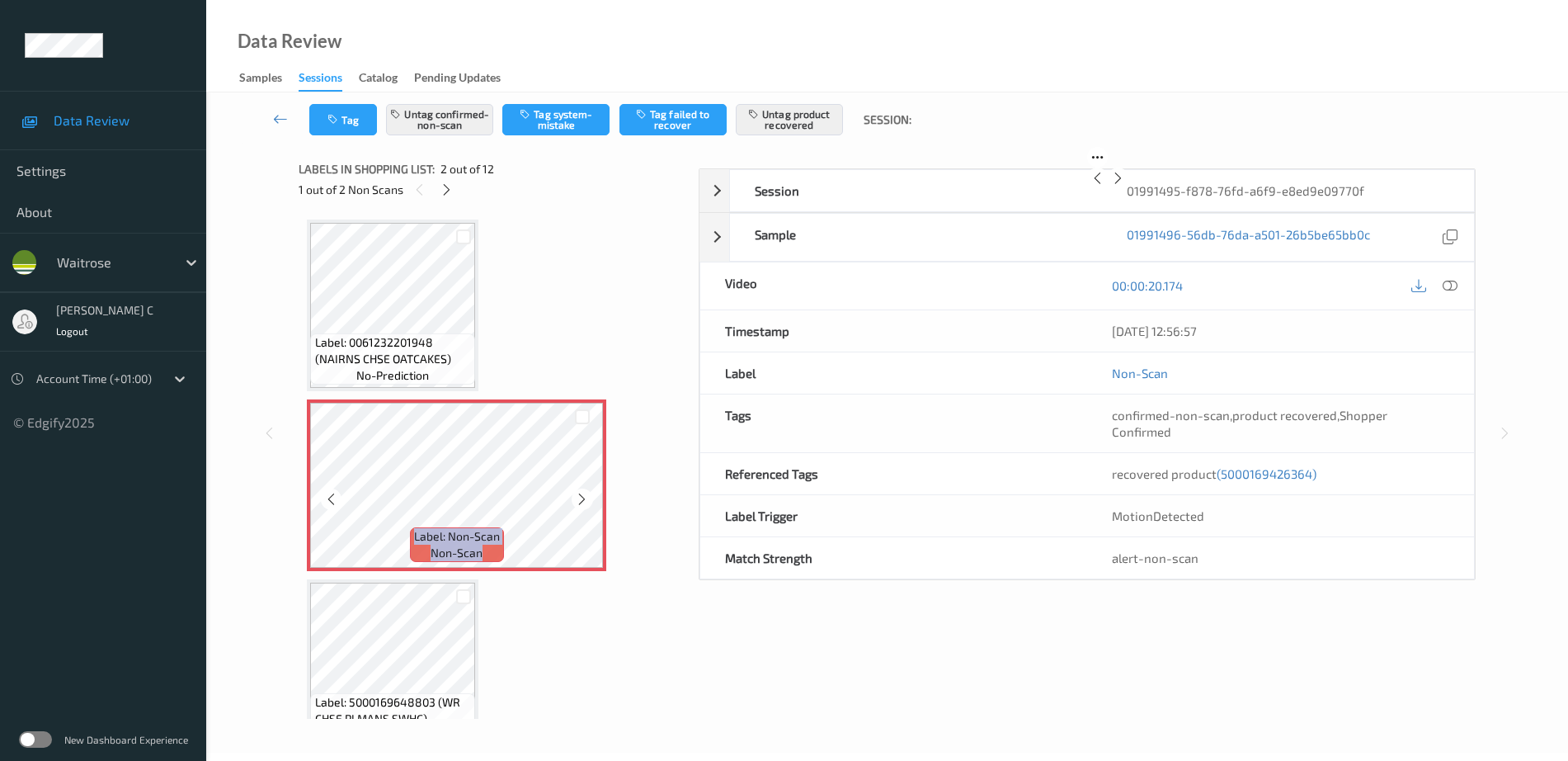
click at [580, 492] on icon at bounding box center [582, 499] width 14 height 15
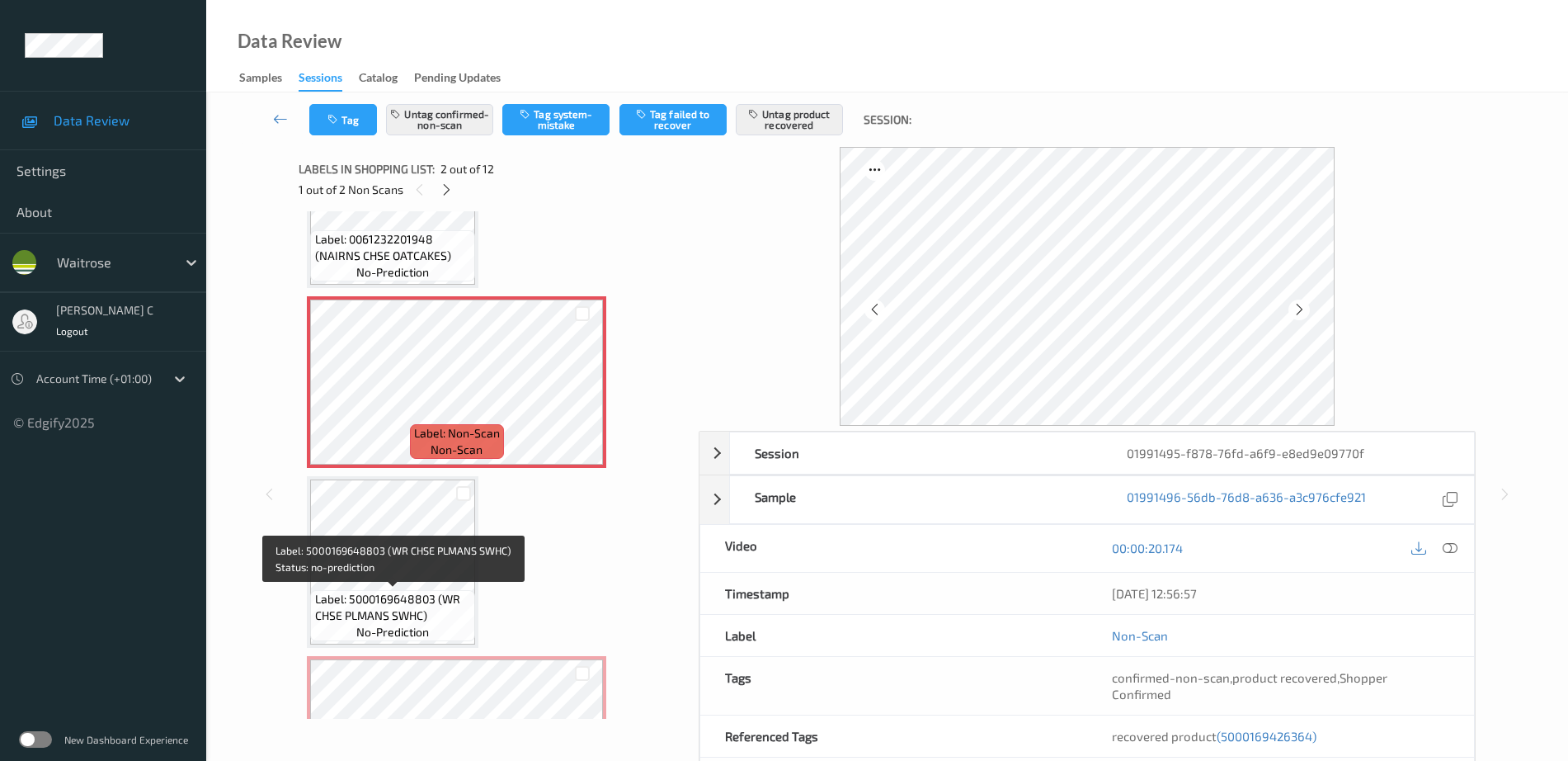
click at [397, 601] on span "Label: 5000169648803 (WR CHSE PLMANS SWHC)" at bounding box center [394, 607] width 156 height 33
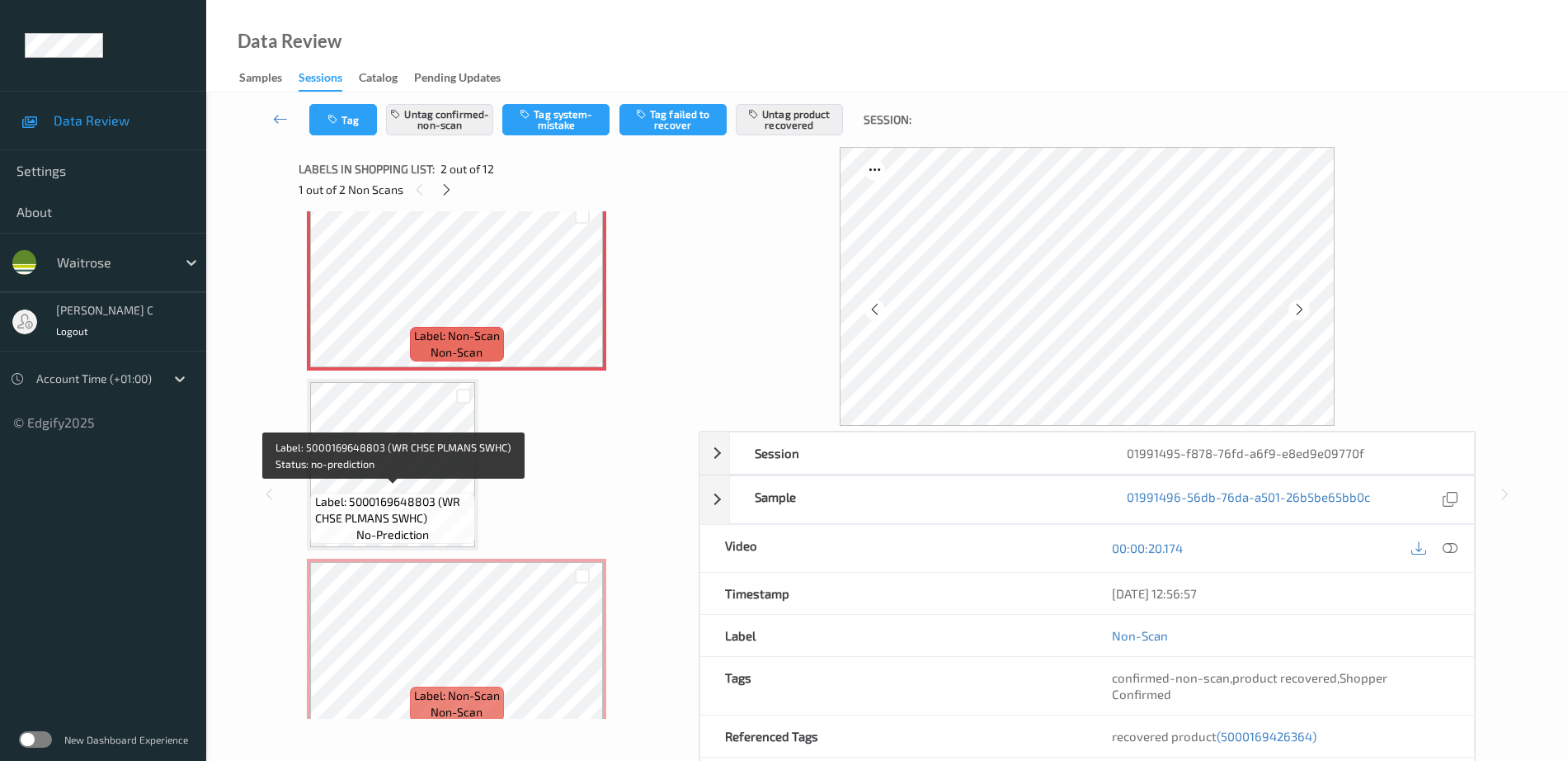
scroll to position [206, 0]
click at [393, 494] on span "Label: 5000169648803 (WR CHSE PLMANS SWHC)" at bounding box center [394, 504] width 156 height 33
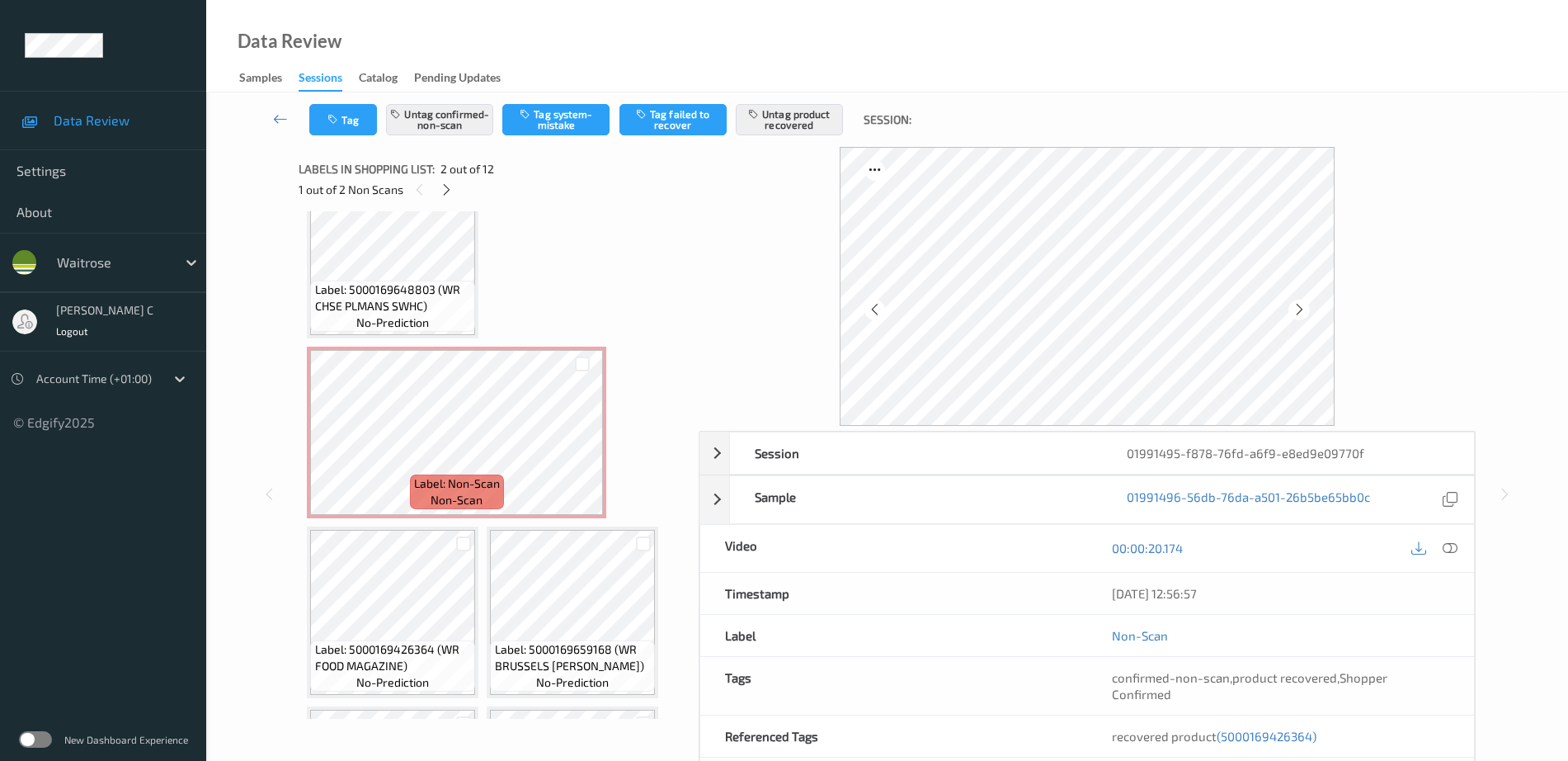
scroll to position [515, 0]
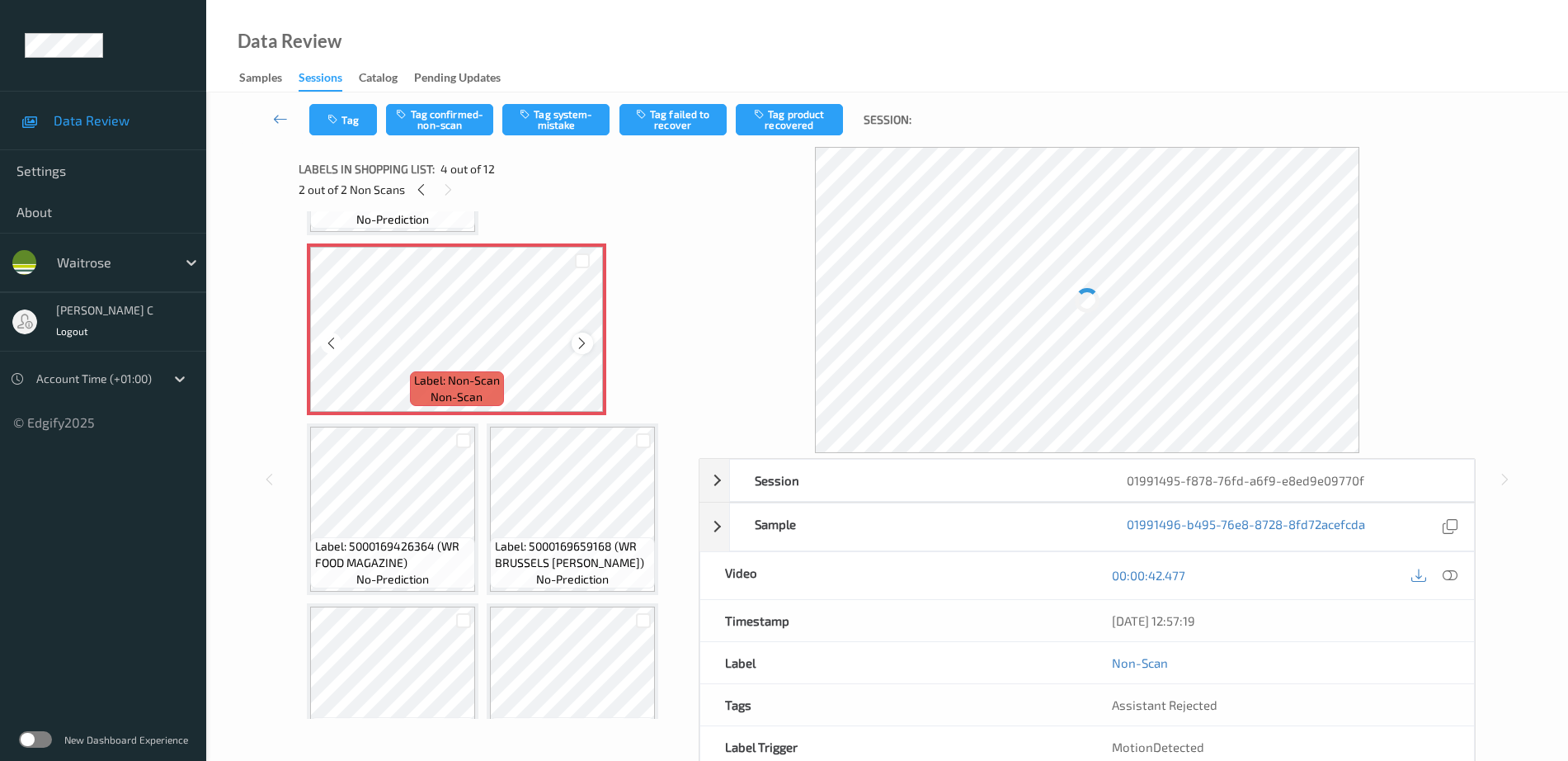
click at [578, 341] on icon at bounding box center [582, 344] width 14 height 15
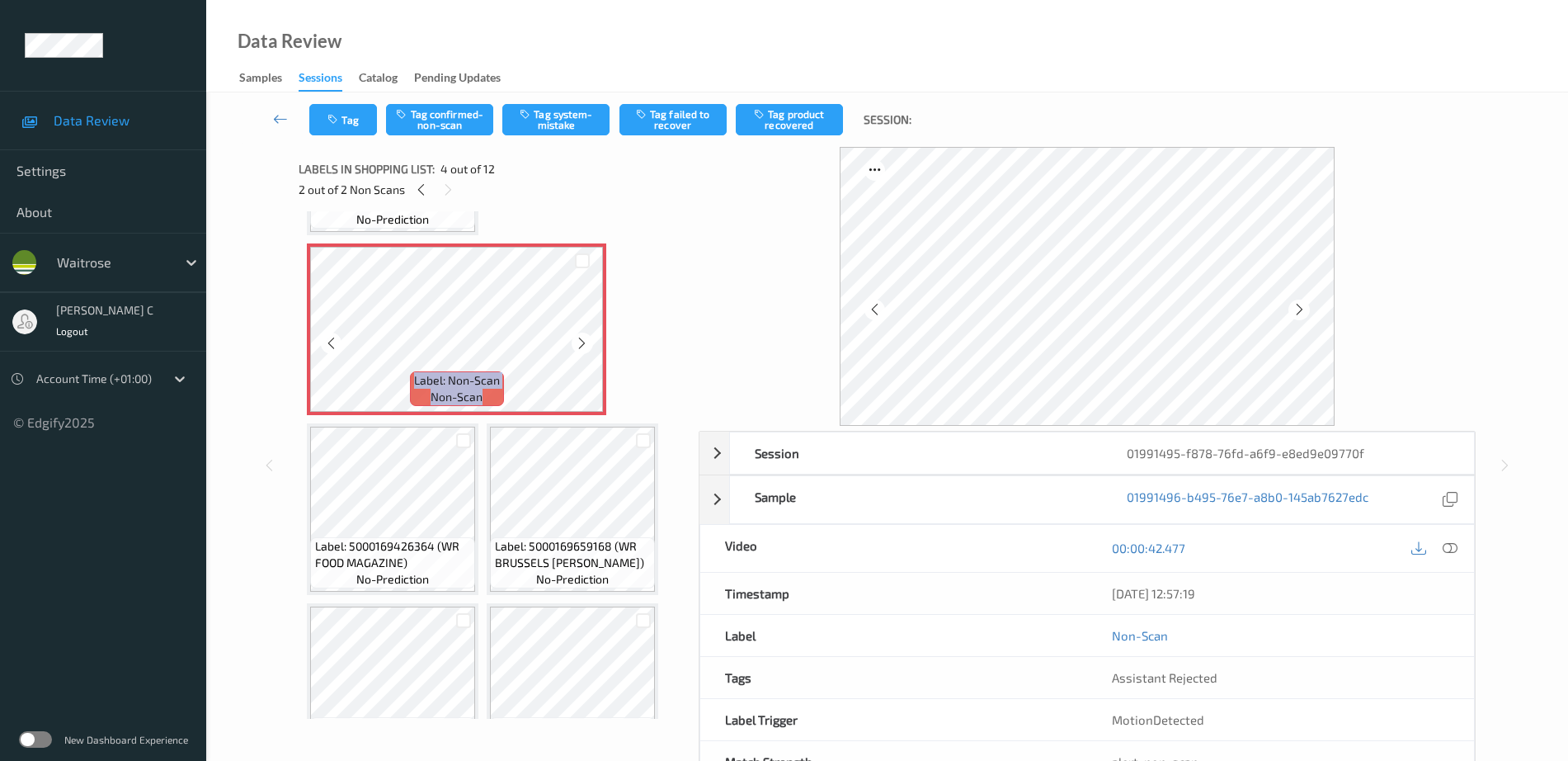
click at [578, 341] on icon at bounding box center [582, 344] width 14 height 15
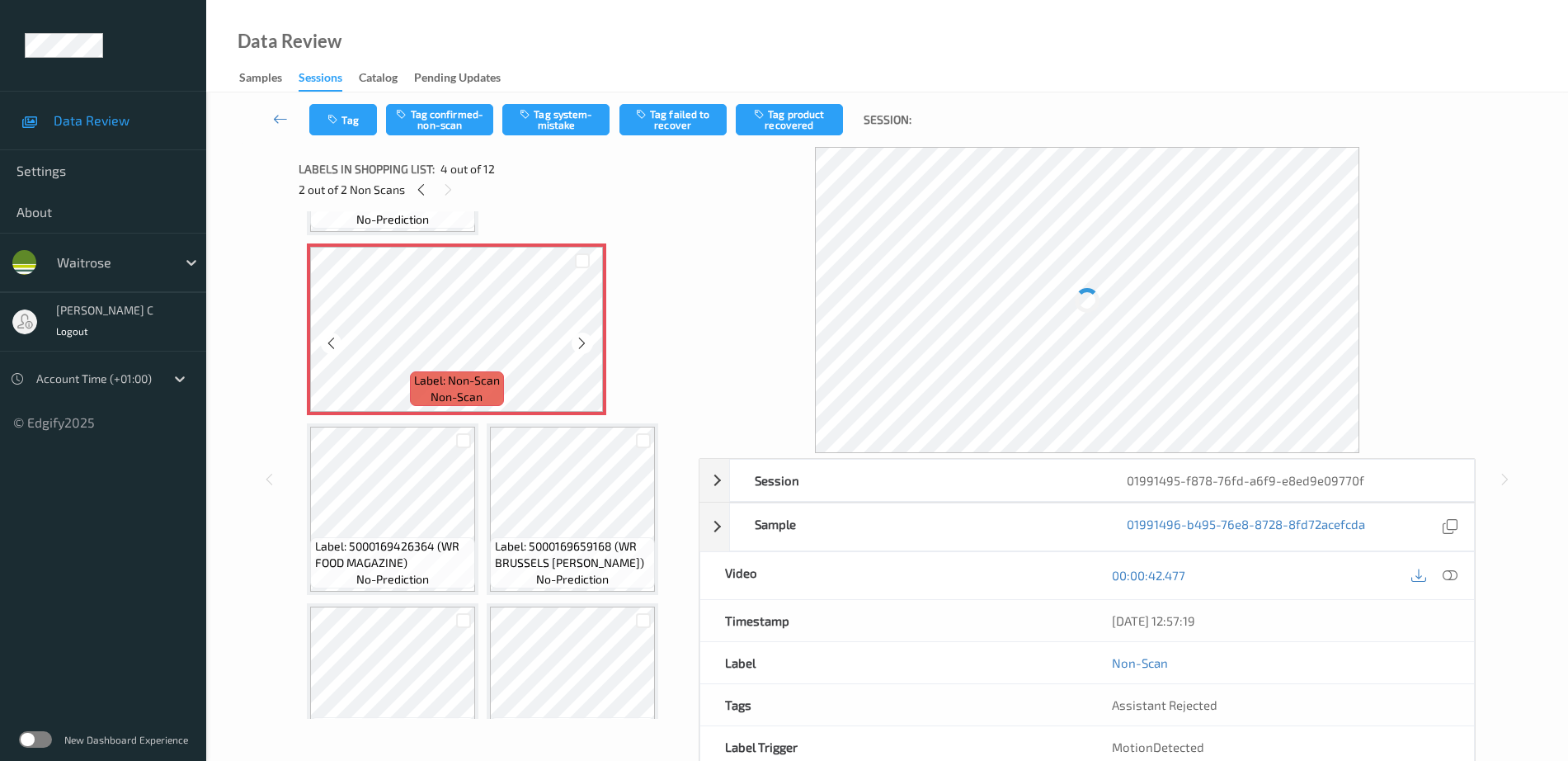
click at [578, 341] on icon at bounding box center [582, 344] width 14 height 15
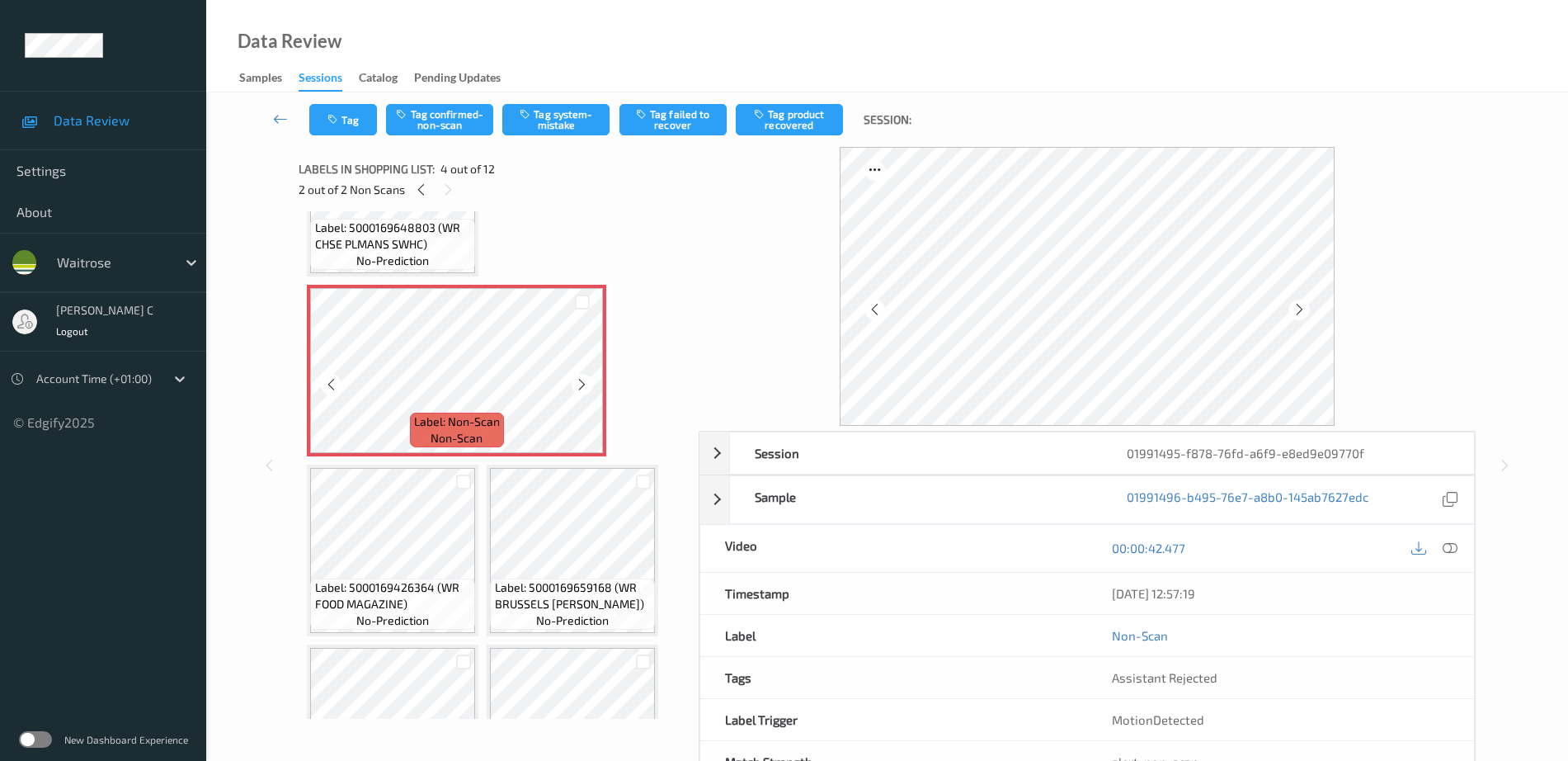
scroll to position [413, 0]
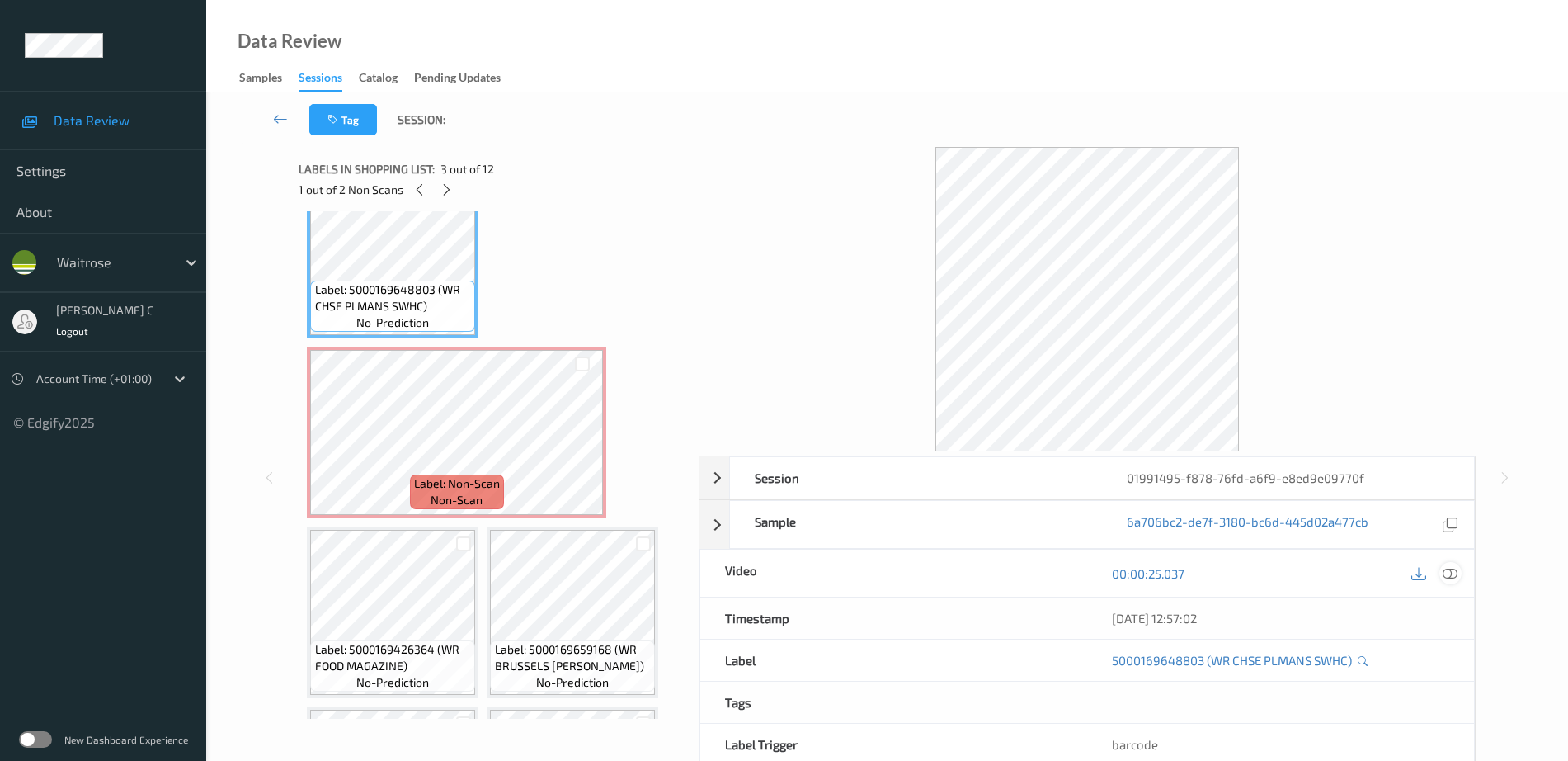
click at [1447, 581] on div at bounding box center [1451, 574] width 23 height 23
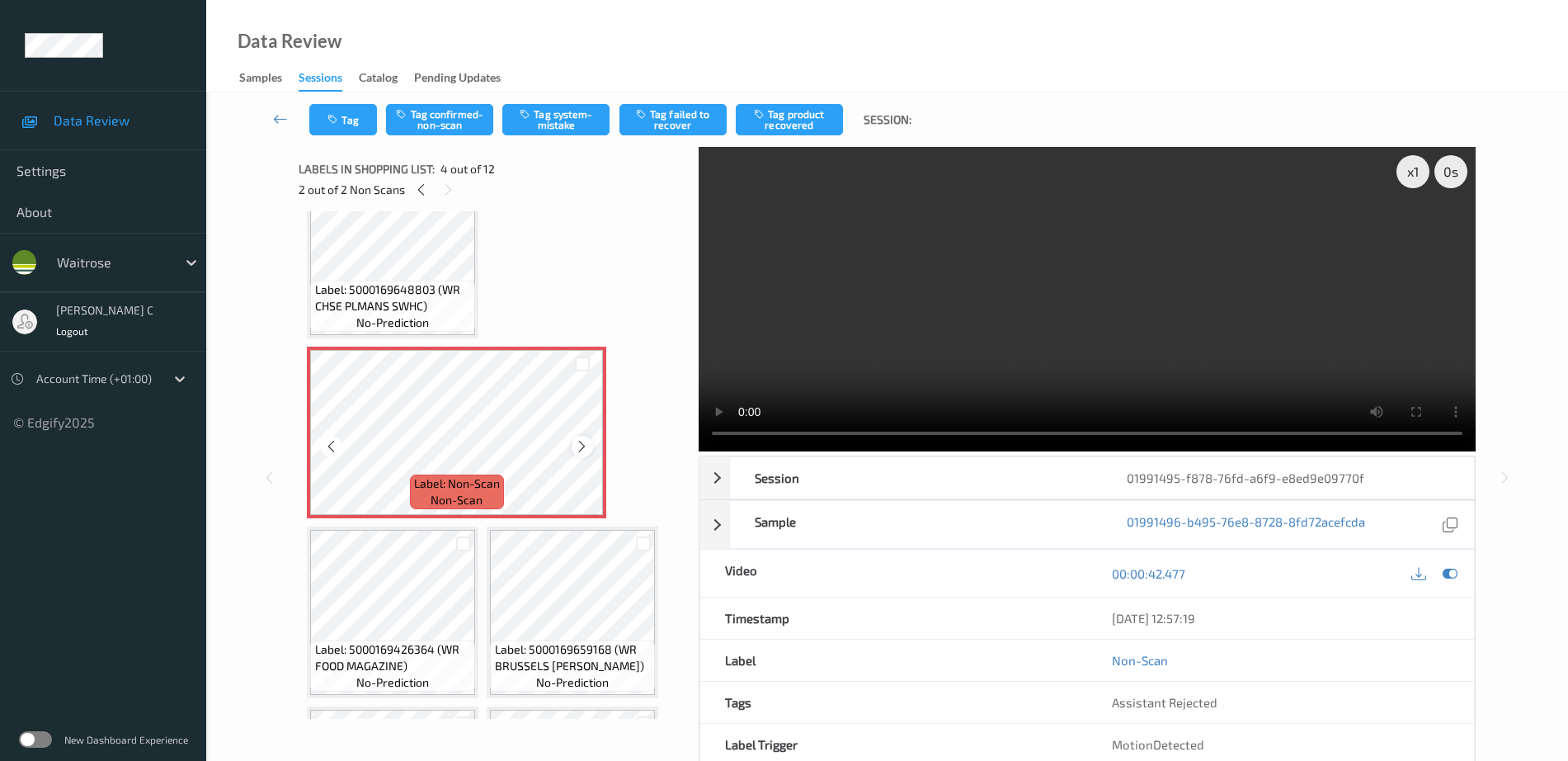
click at [582, 445] on icon at bounding box center [582, 446] width 14 height 15
click at [541, 114] on button "Tag system-mistake" at bounding box center [556, 119] width 107 height 31
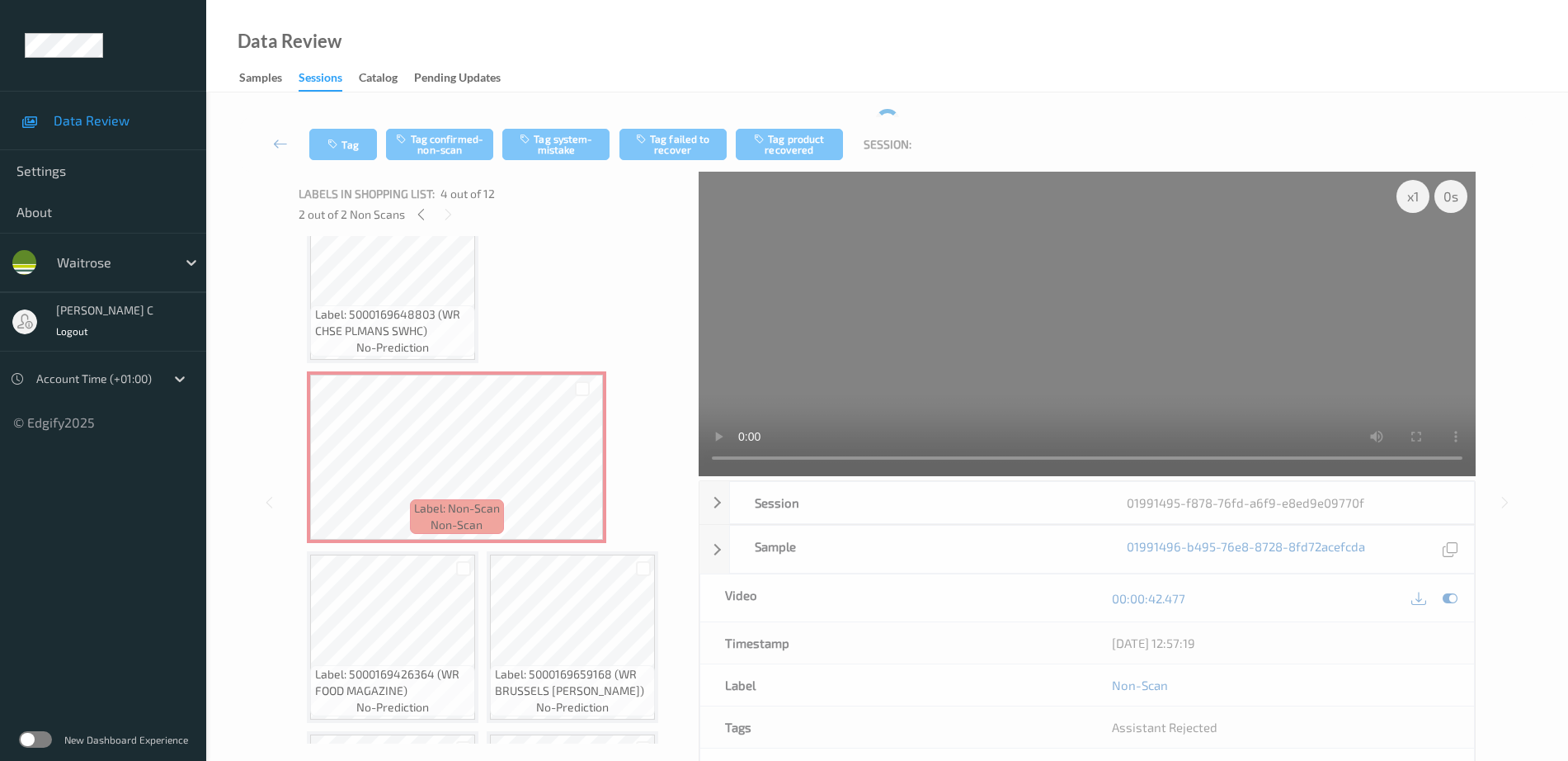
click at [348, 126] on div "Tag Tag confirmed-non-scan Tag system-mistake Tag failed to recover Tag product…" at bounding box center [887, 144] width 1294 height 55
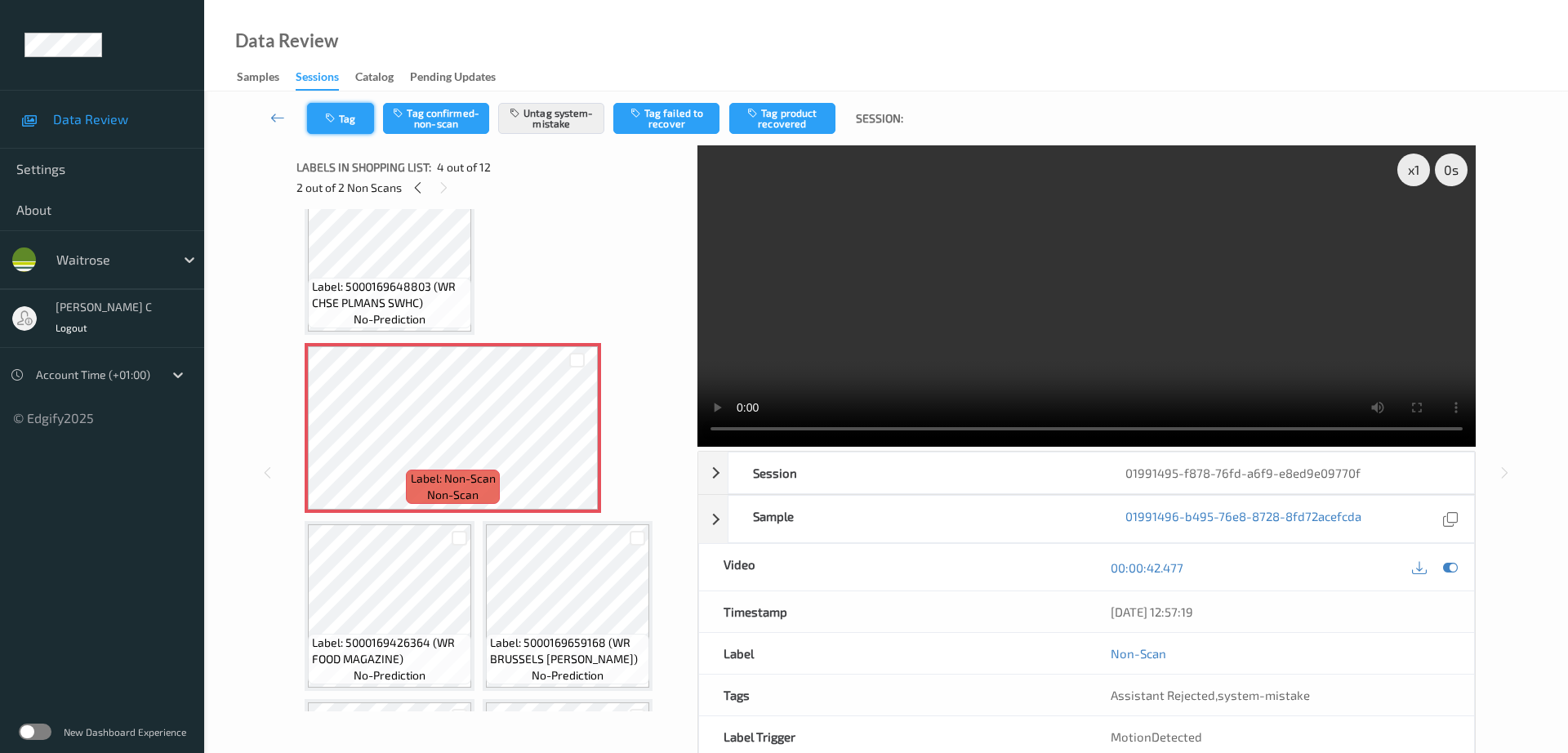
click at [329, 125] on button "Tag" at bounding box center [340, 117] width 67 height 31
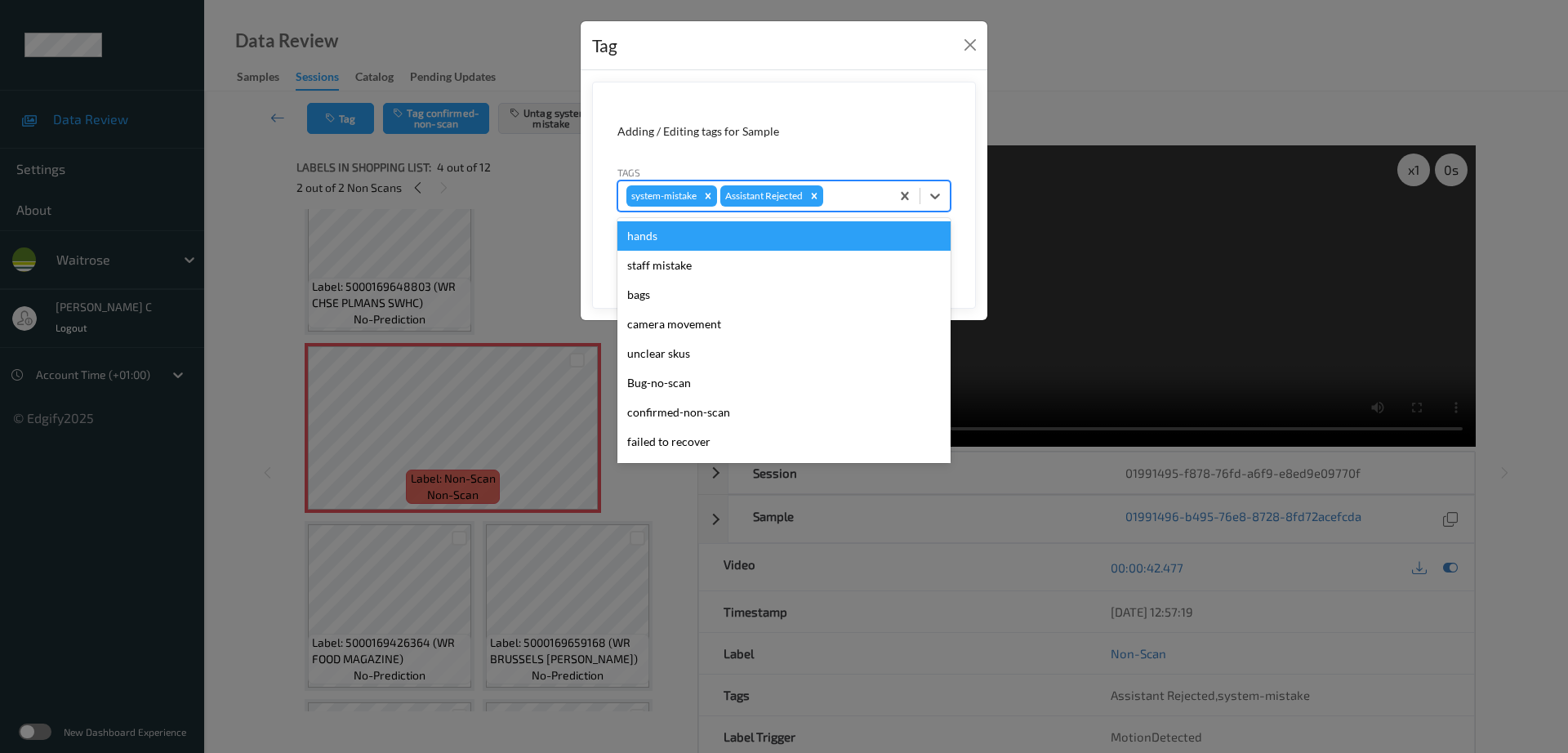
click at [841, 185] on div "system-mistake Assistant Rejected" at bounding box center [754, 196] width 272 height 28
type input "un"
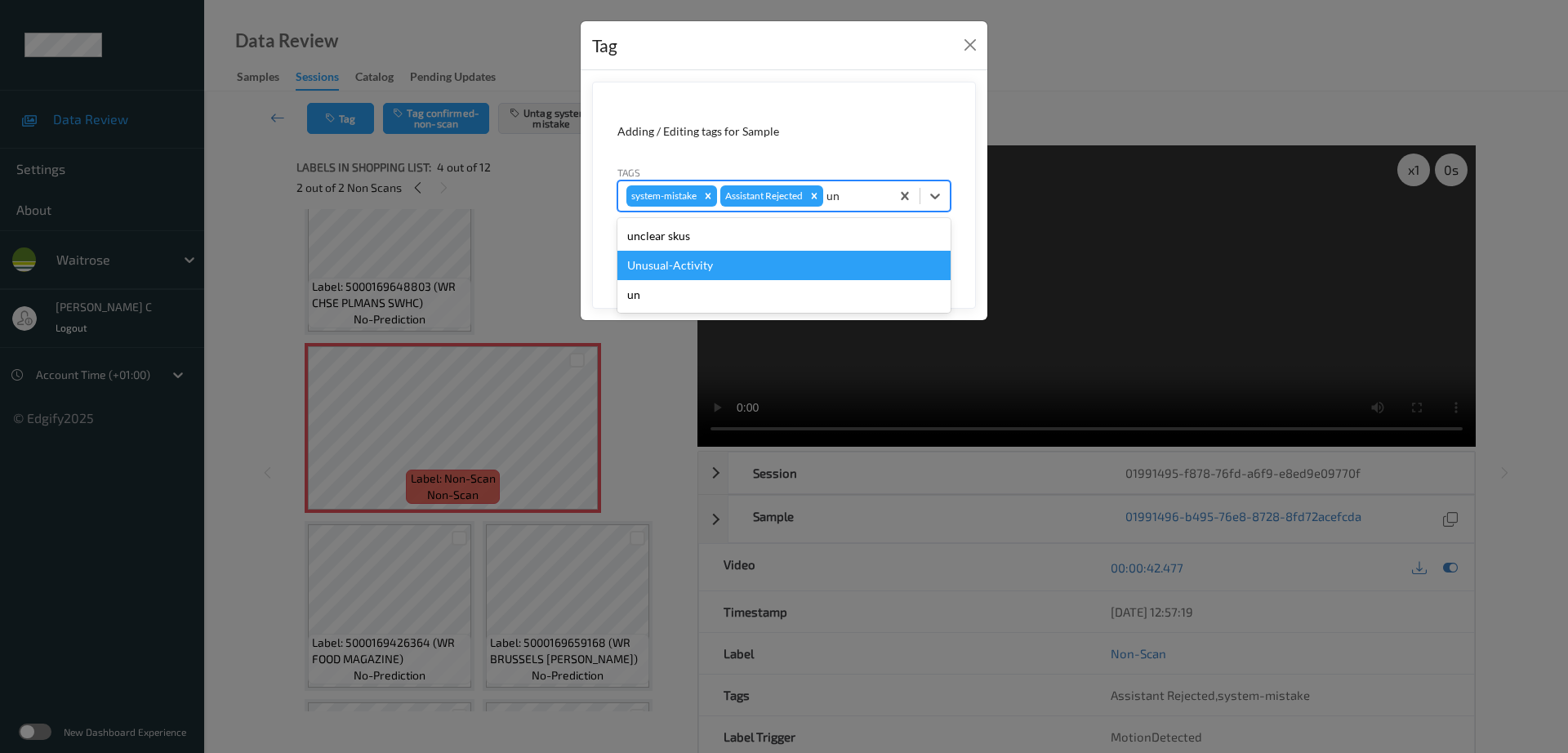
click at [655, 263] on div "Unusual-Activity" at bounding box center [783, 266] width 333 height 30
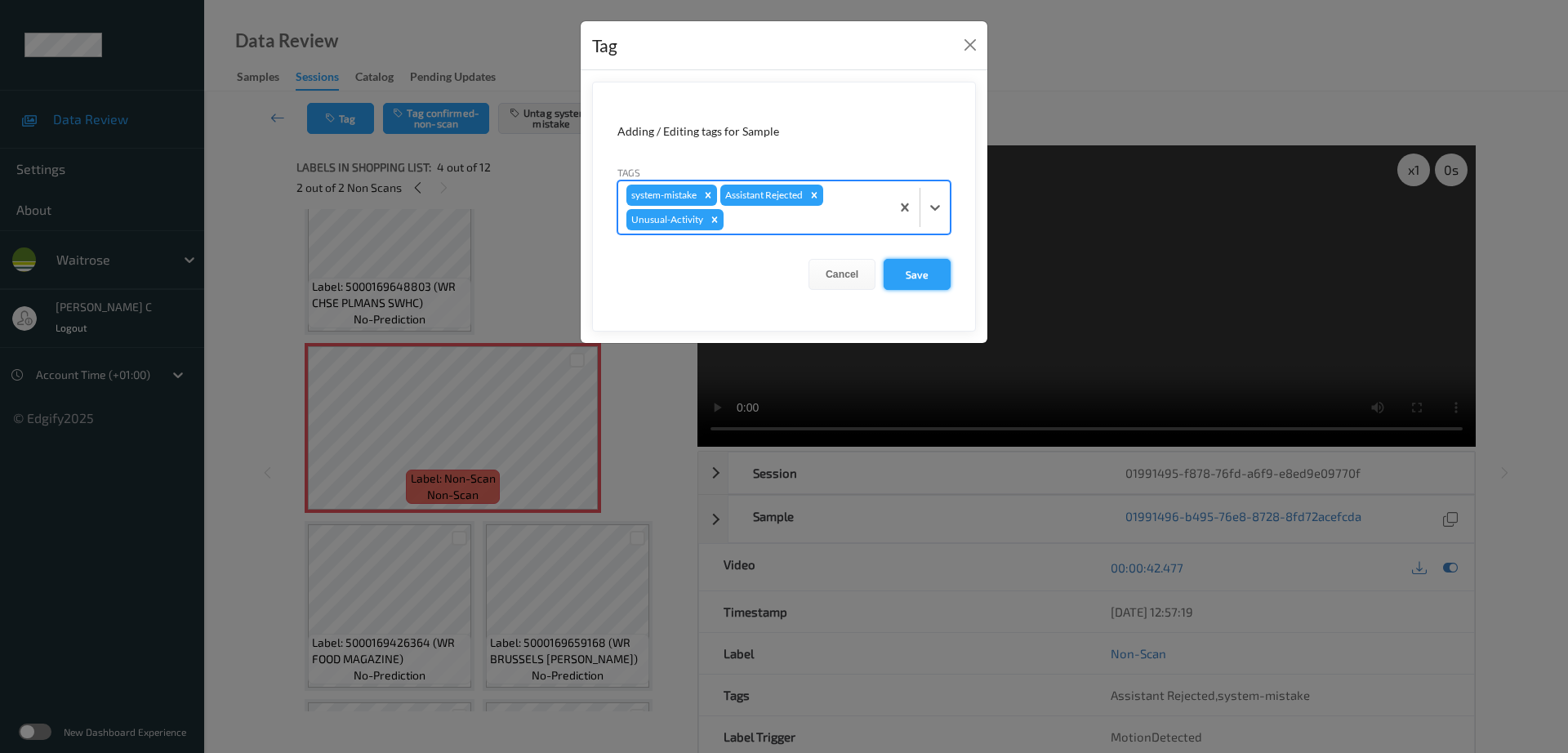
click at [916, 267] on button "Save" at bounding box center [917, 274] width 67 height 31
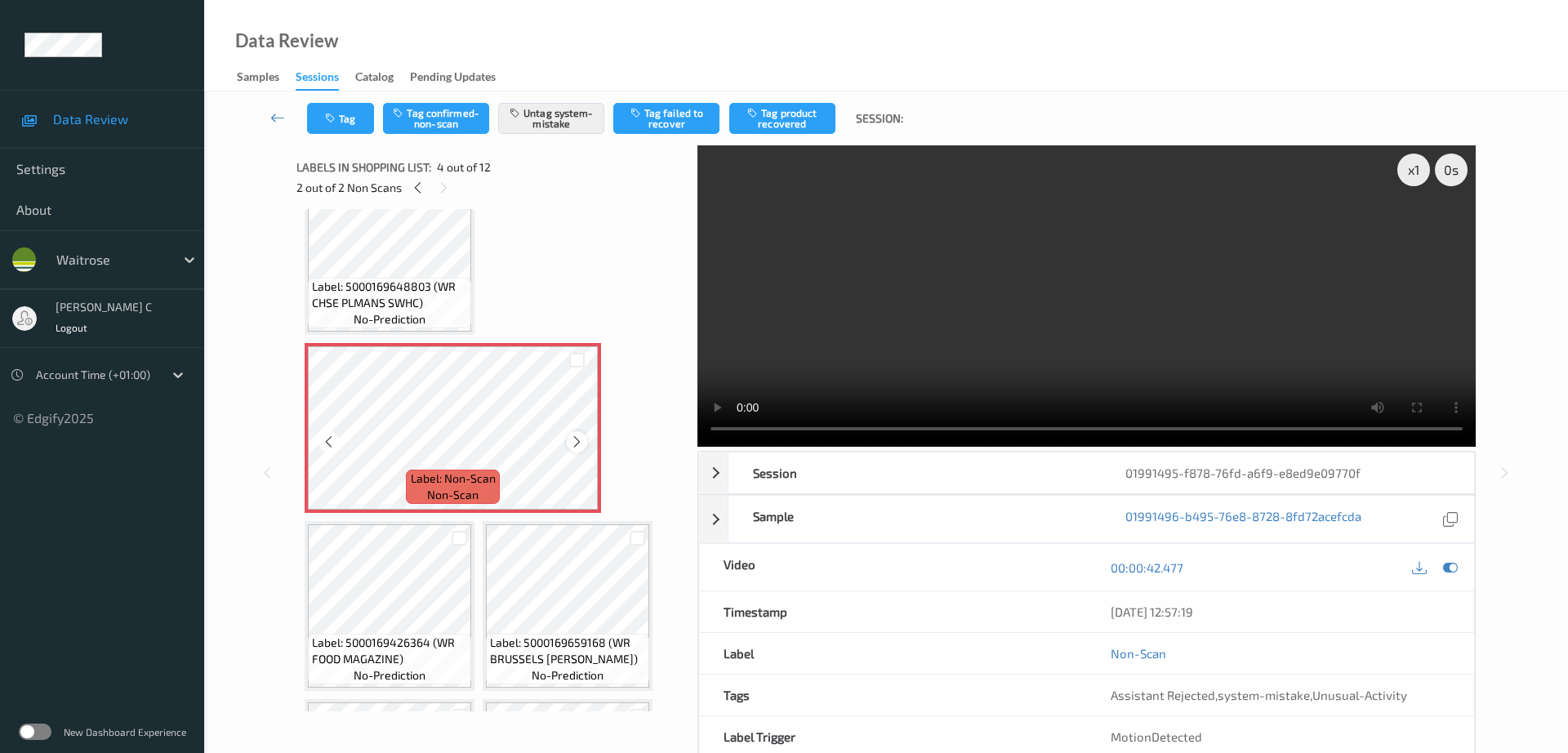
click at [570, 445] on icon at bounding box center [576, 442] width 14 height 15
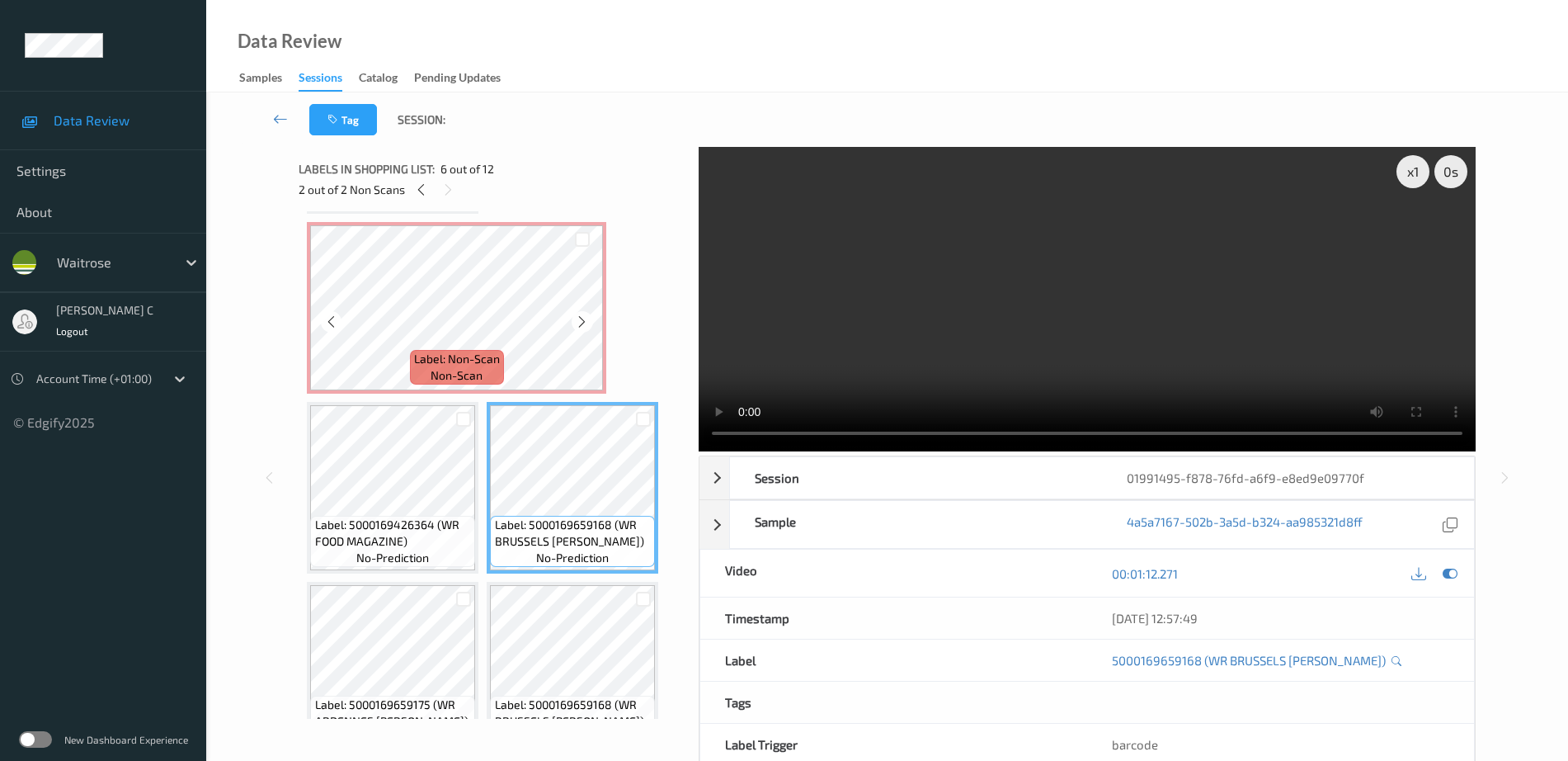
scroll to position [515, 0]
